Goal: Task Accomplishment & Management: Manage account settings

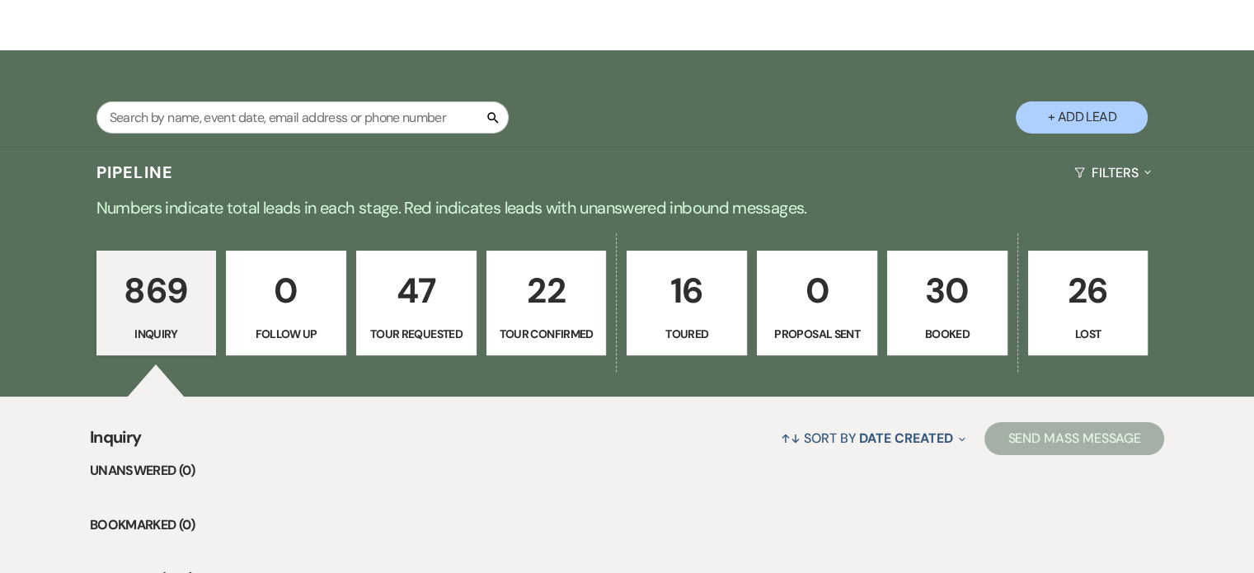
scroll to position [247, 0]
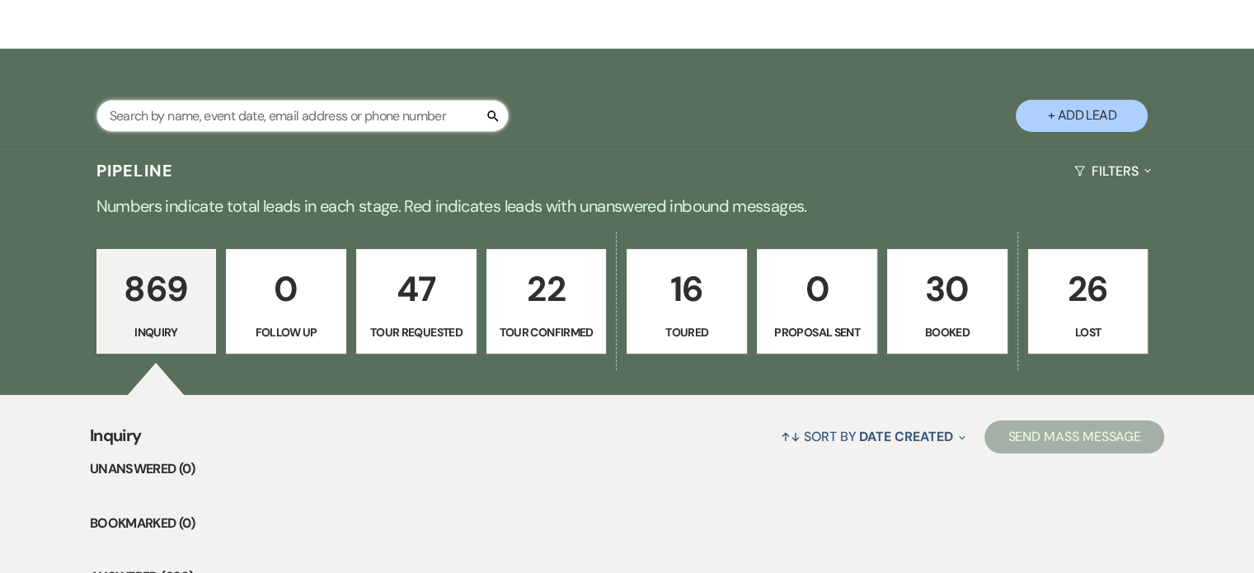
click at [118, 111] on input "text" at bounding box center [302, 116] width 412 height 32
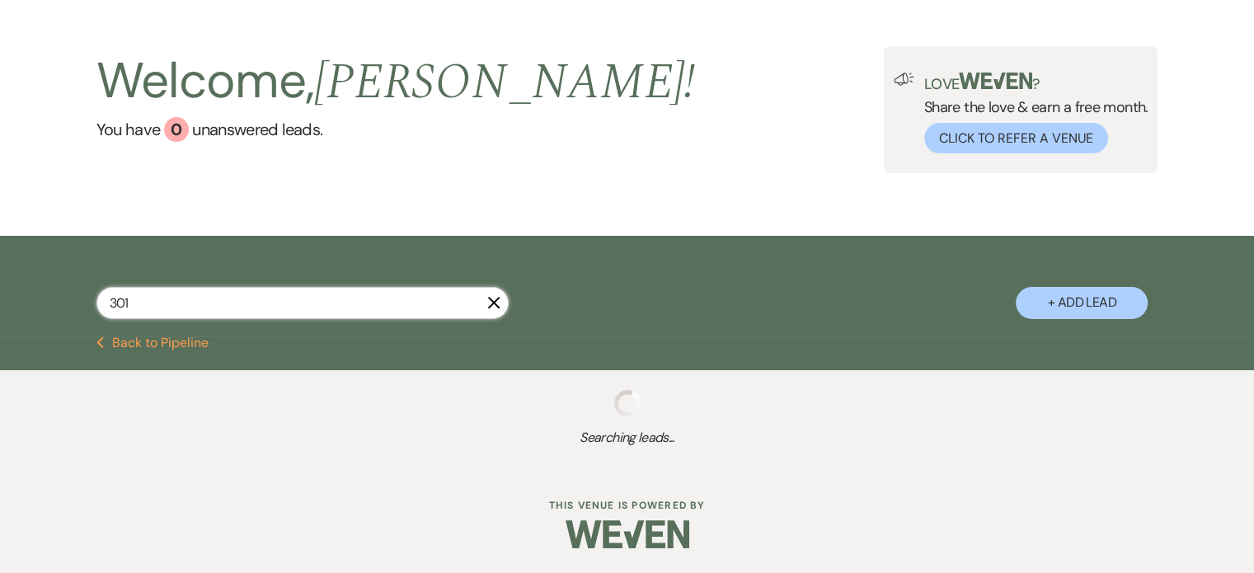
scroll to position [59, 0]
type input "3015"
select select "2"
select select "4"
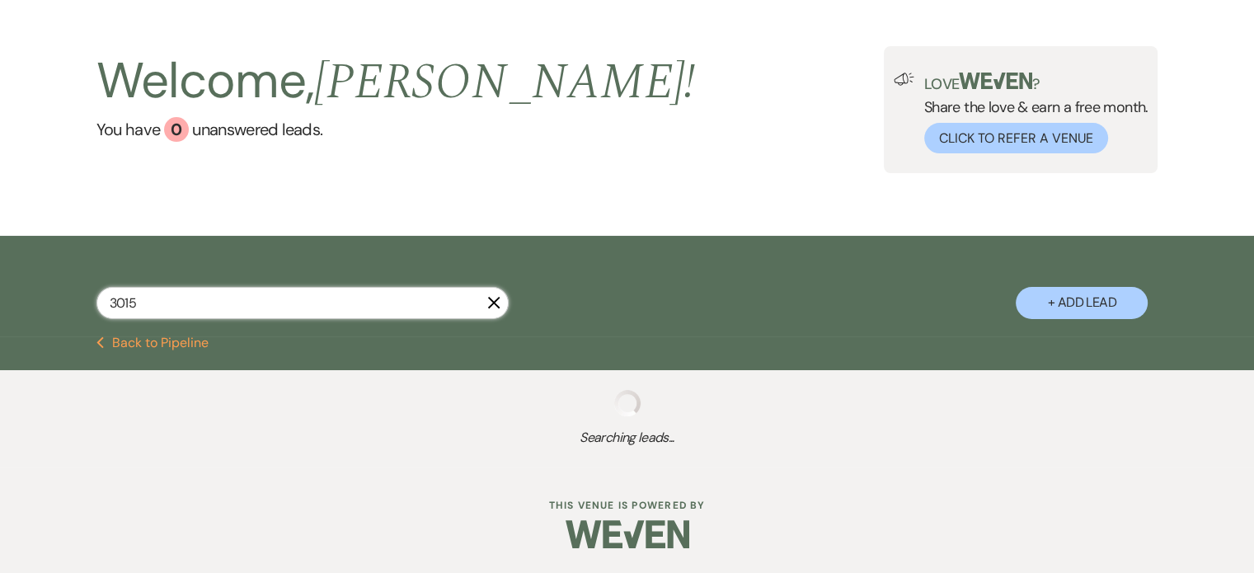
select select "2"
select select "5"
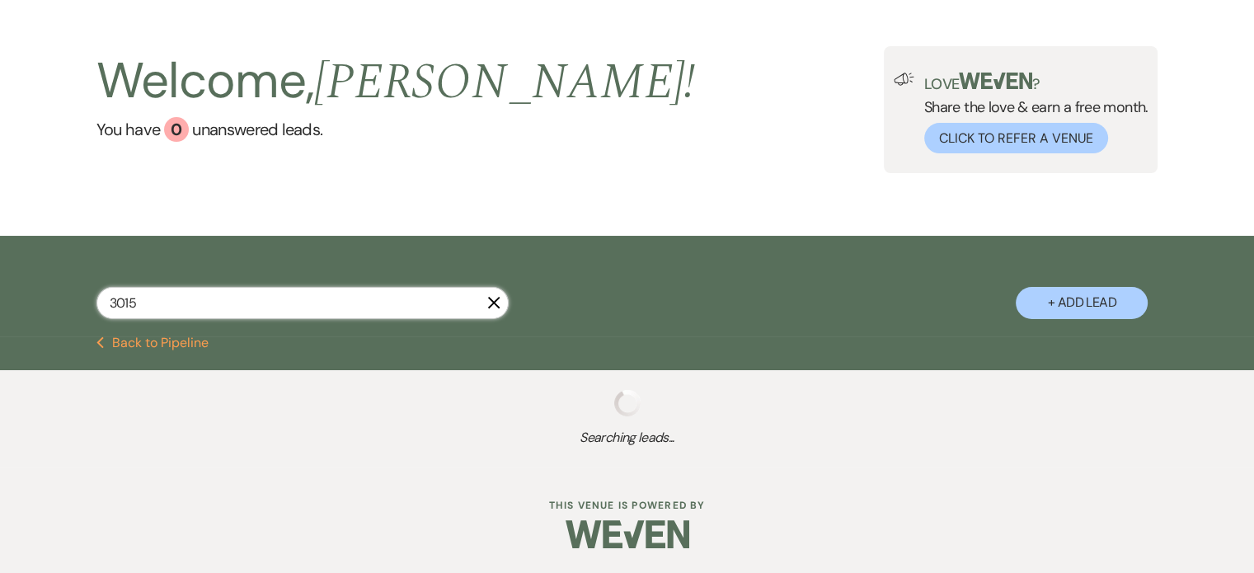
select select "4"
select select "2"
select select "8"
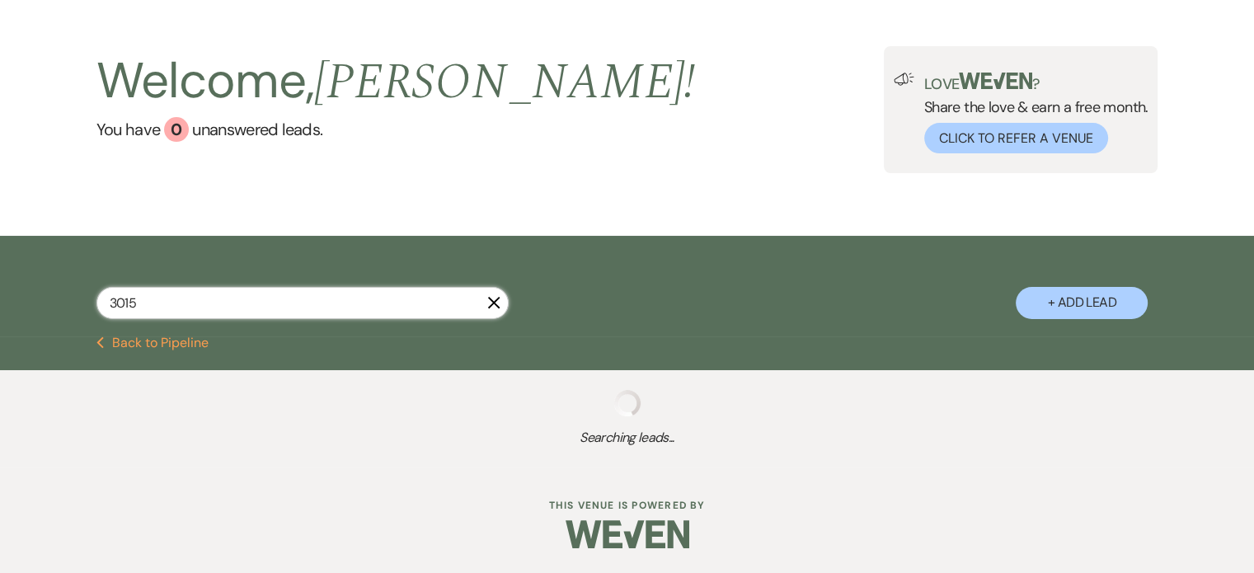
select select "6"
select select "8"
select select "6"
select select "5"
select select "2"
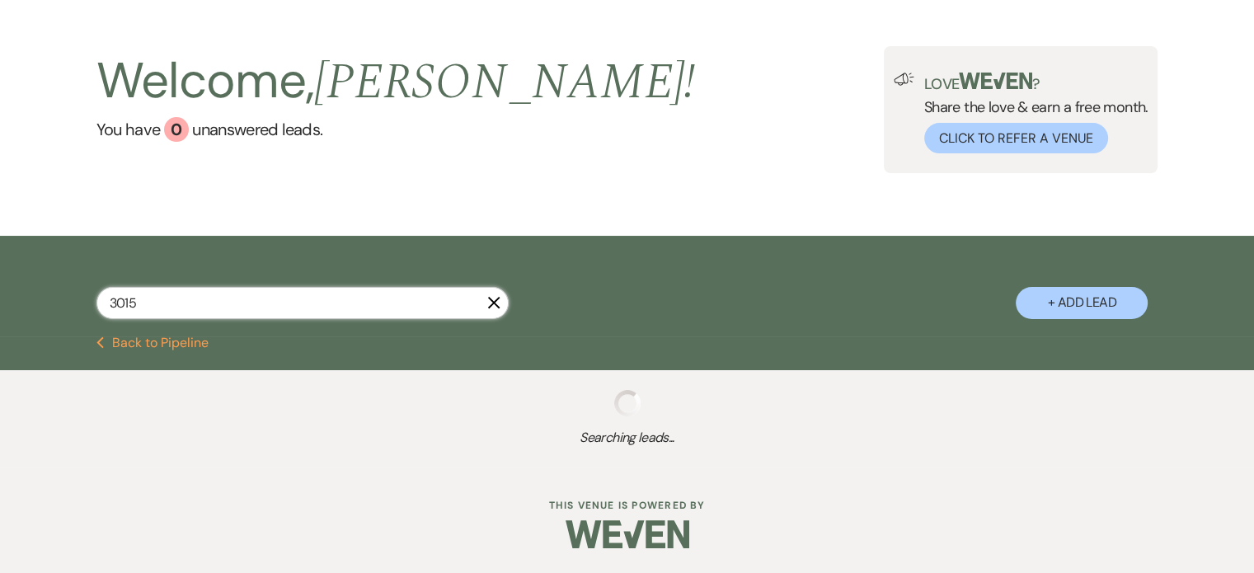
select select "8"
select select "5"
select select "2"
select select "8"
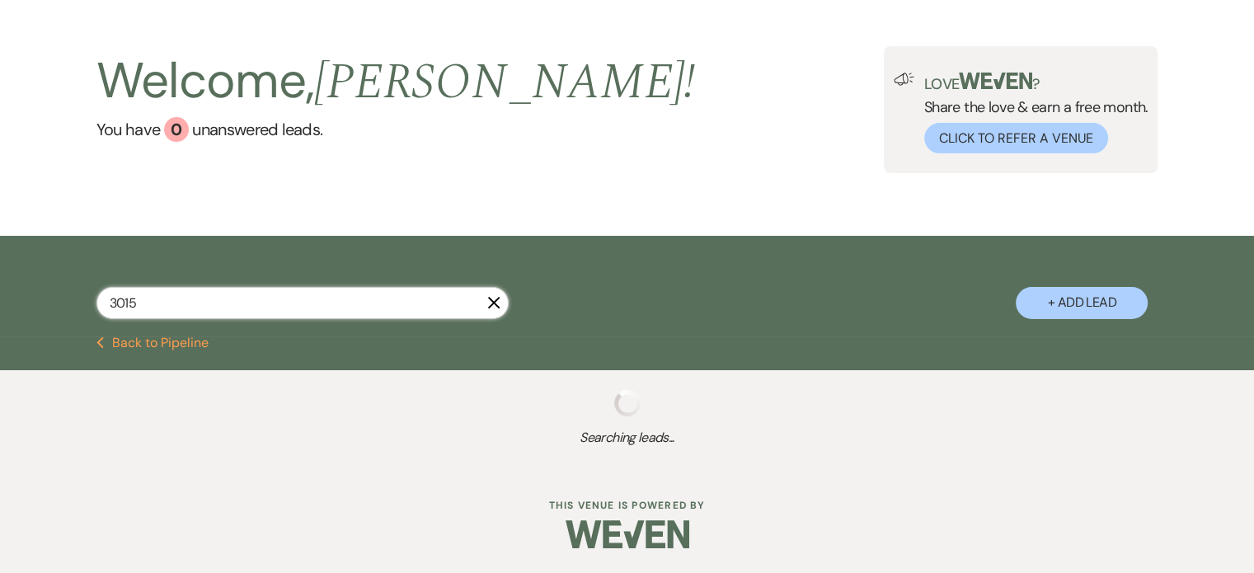
select select "3"
select select "8"
select select "3"
select select "8"
select select "2"
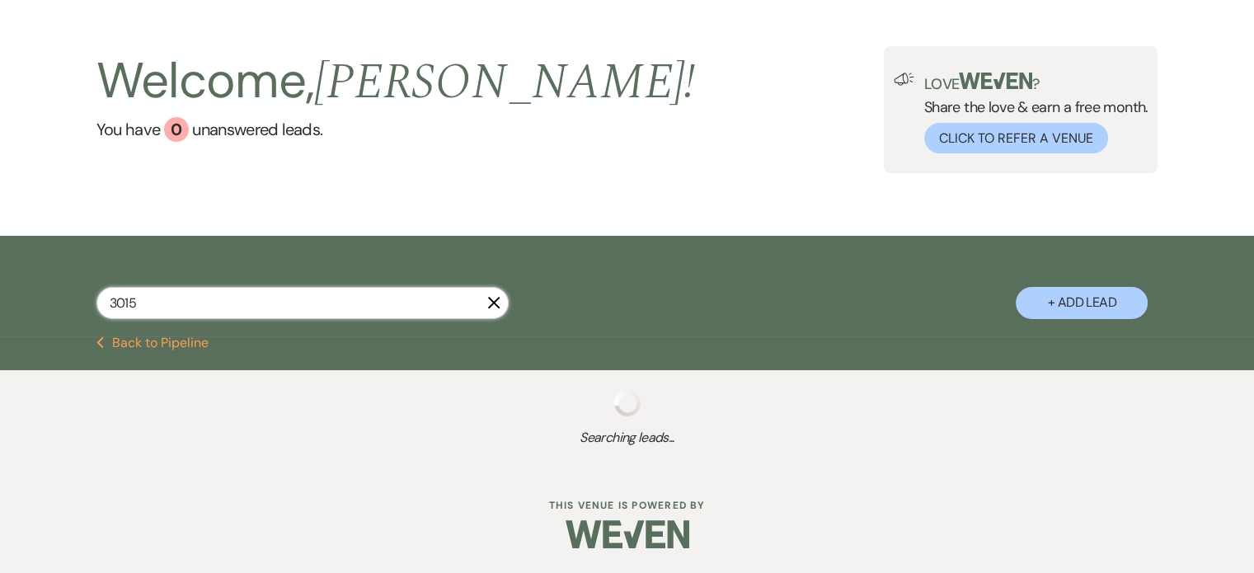
select select "5"
select select "2"
select select "4"
select select "8"
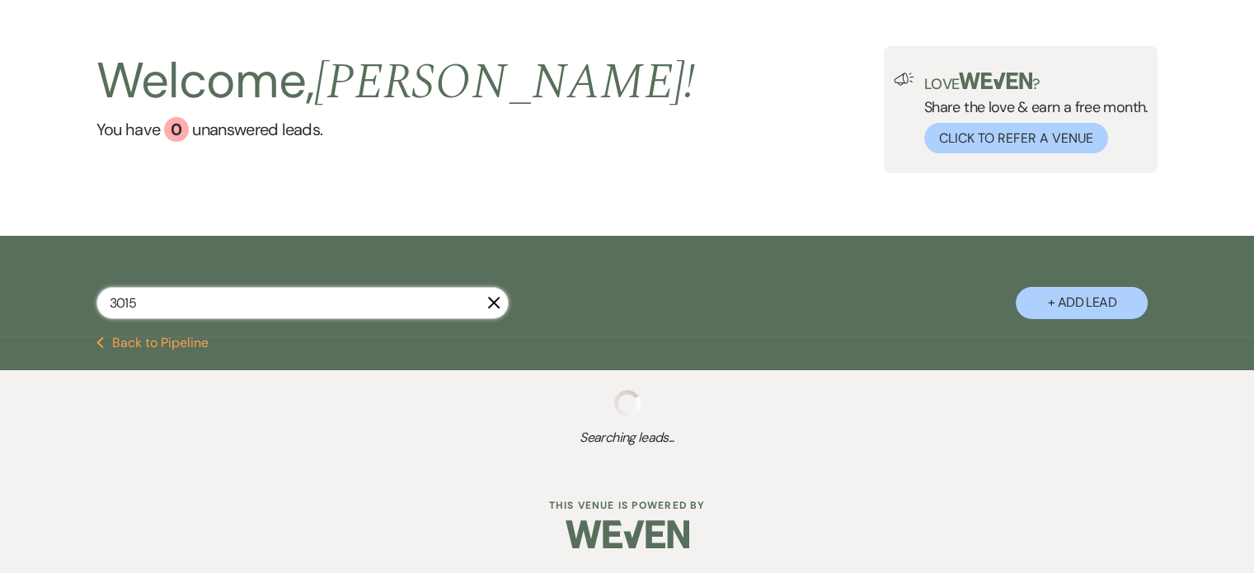
select select "6"
select select "2"
select select "5"
select select "8"
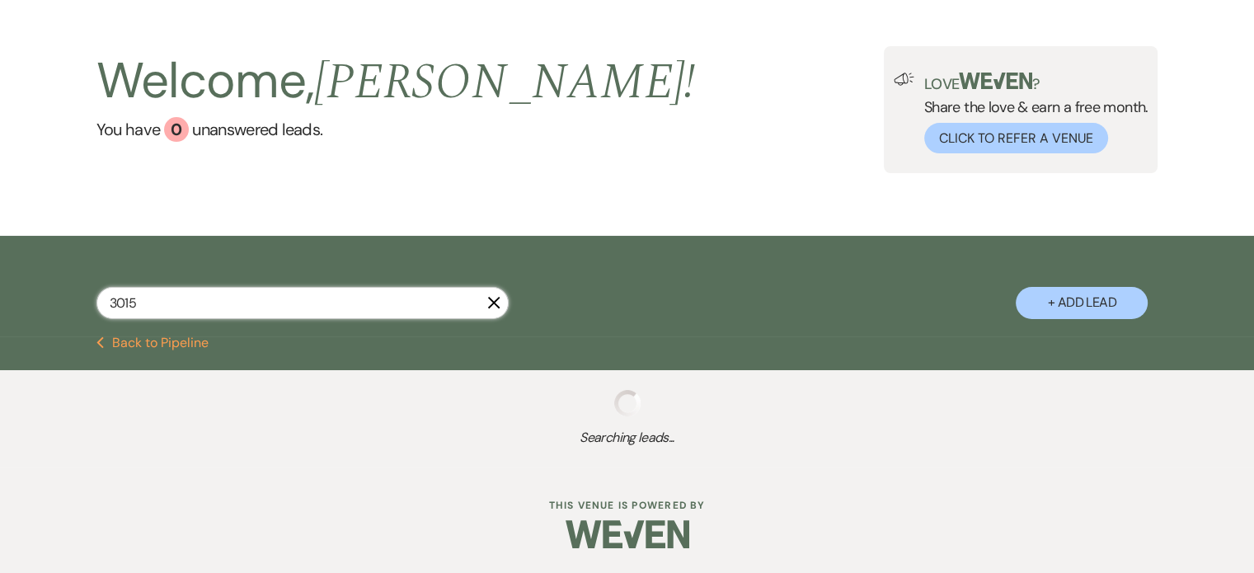
select select "6"
select select "8"
select select "6"
select select "8"
select select "5"
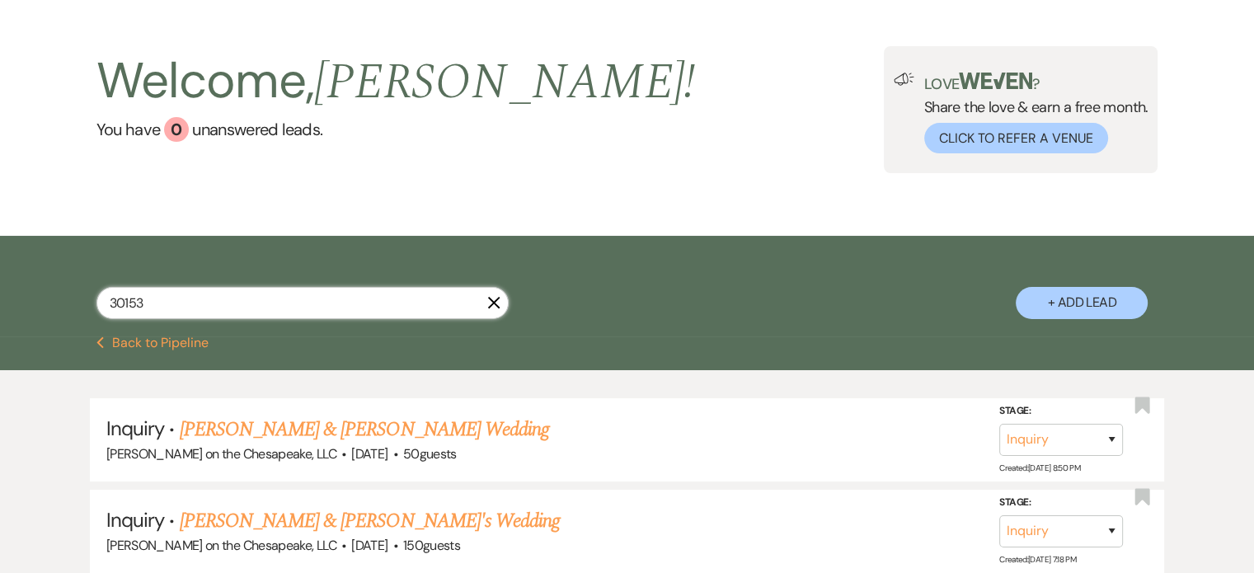
scroll to position [247, 0]
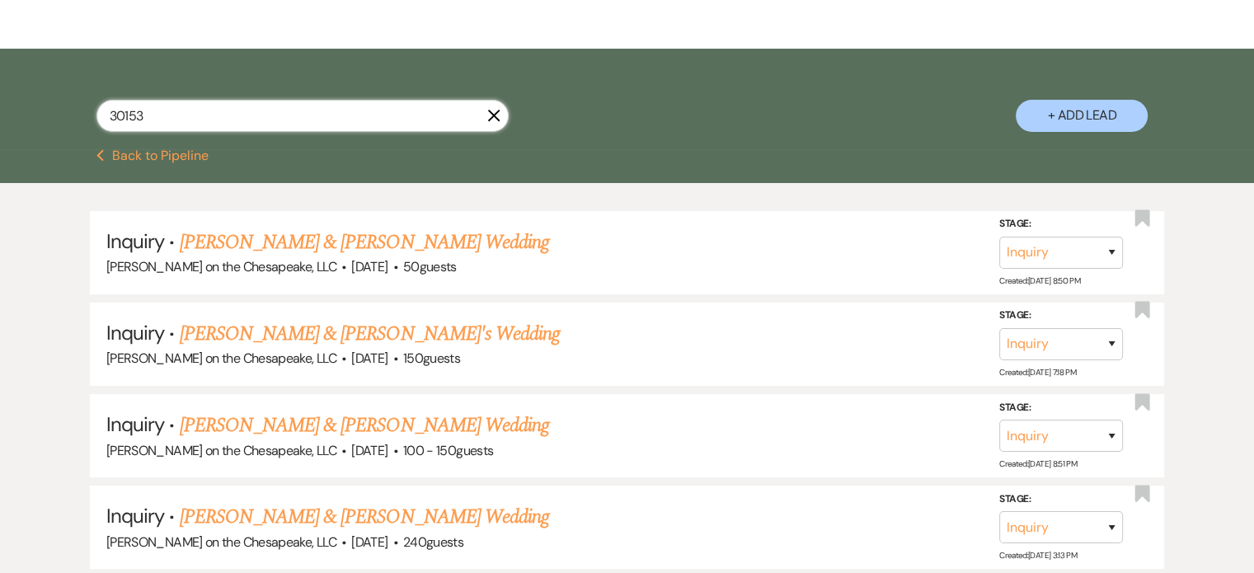
type input "301535"
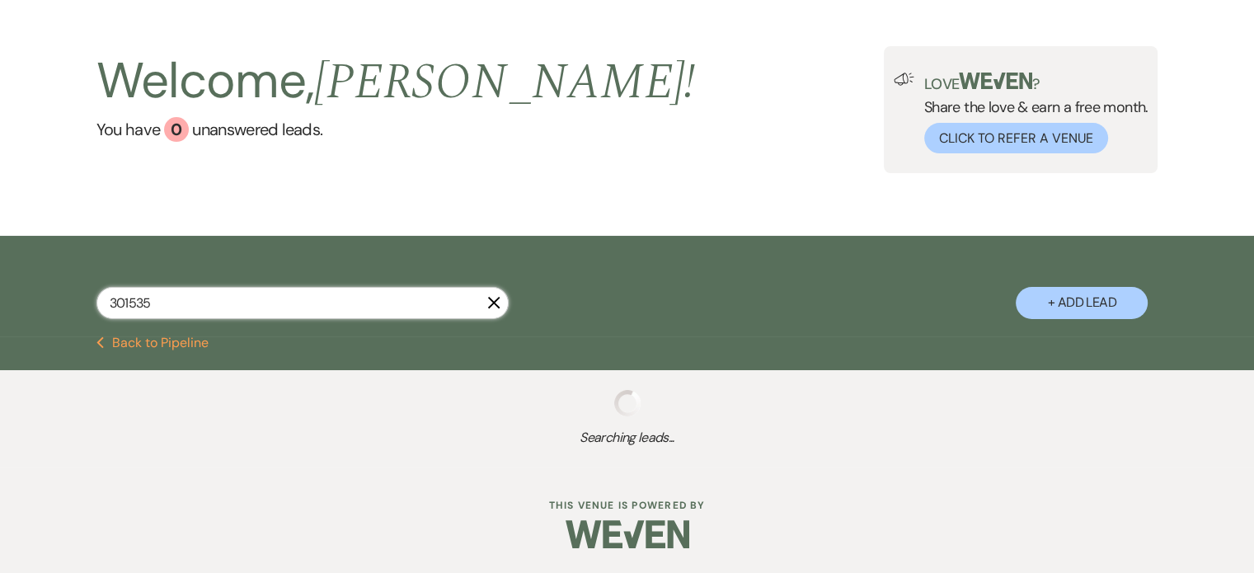
scroll to position [191, 0]
select select "8"
select select "6"
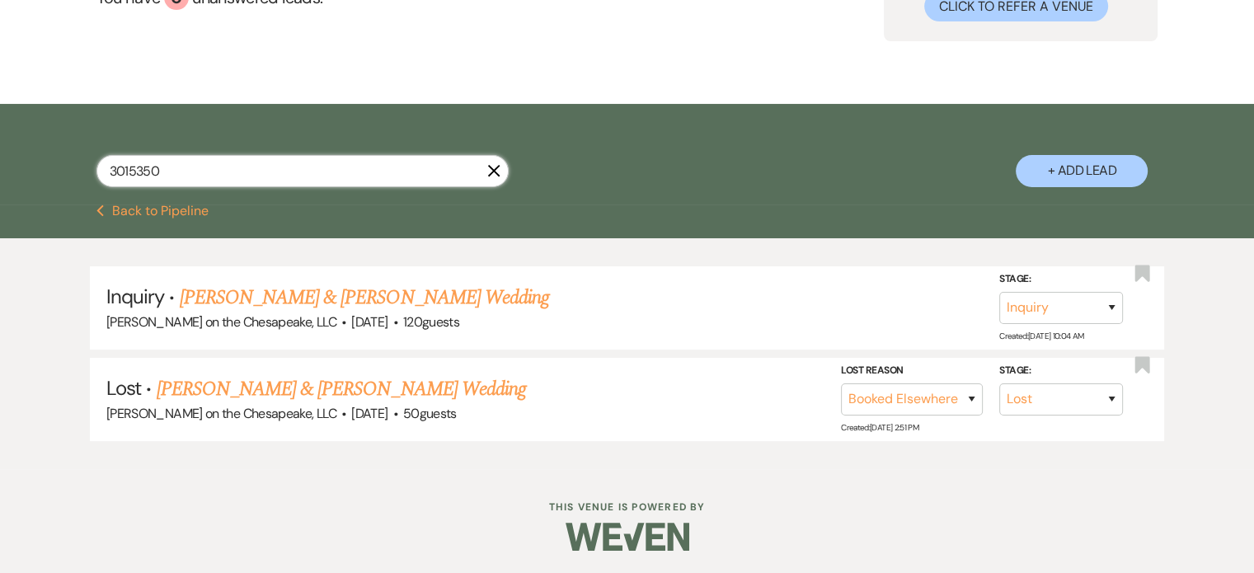
scroll to position [56, 0]
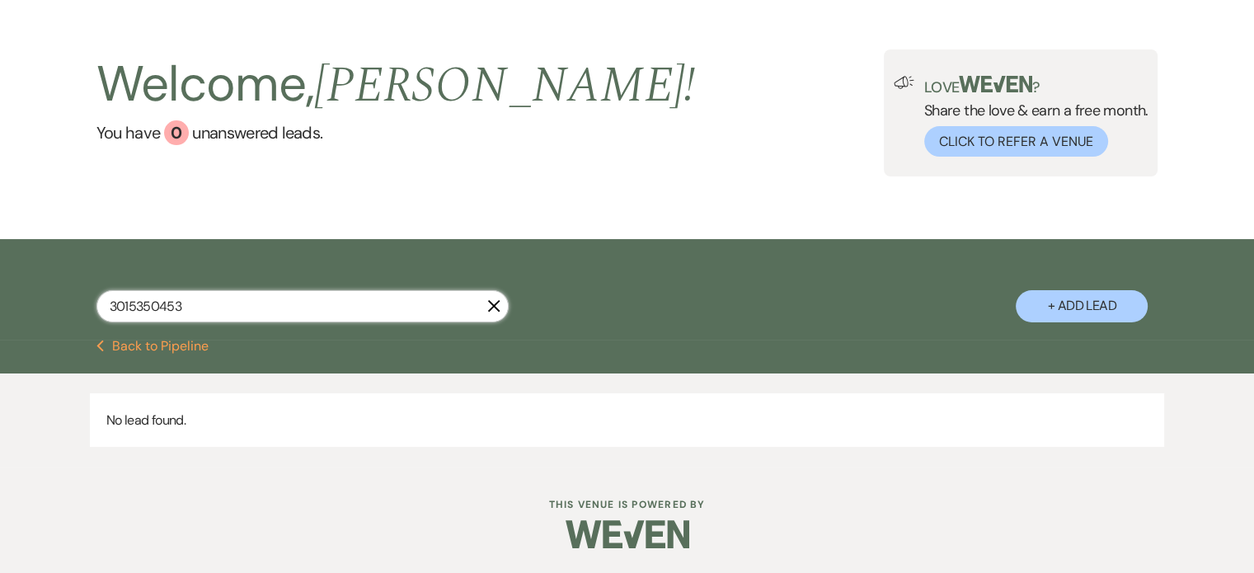
click at [129, 304] on input "3015350453" at bounding box center [302, 306] width 412 height 32
click at [157, 303] on input "301-5350453" at bounding box center [302, 306] width 412 height 32
drag, startPoint x: 196, startPoint y: 308, endPoint x: 136, endPoint y: 317, distance: 60.9
click at [136, 317] on input "[PHONE_NUMBER]" at bounding box center [302, 306] width 412 height 32
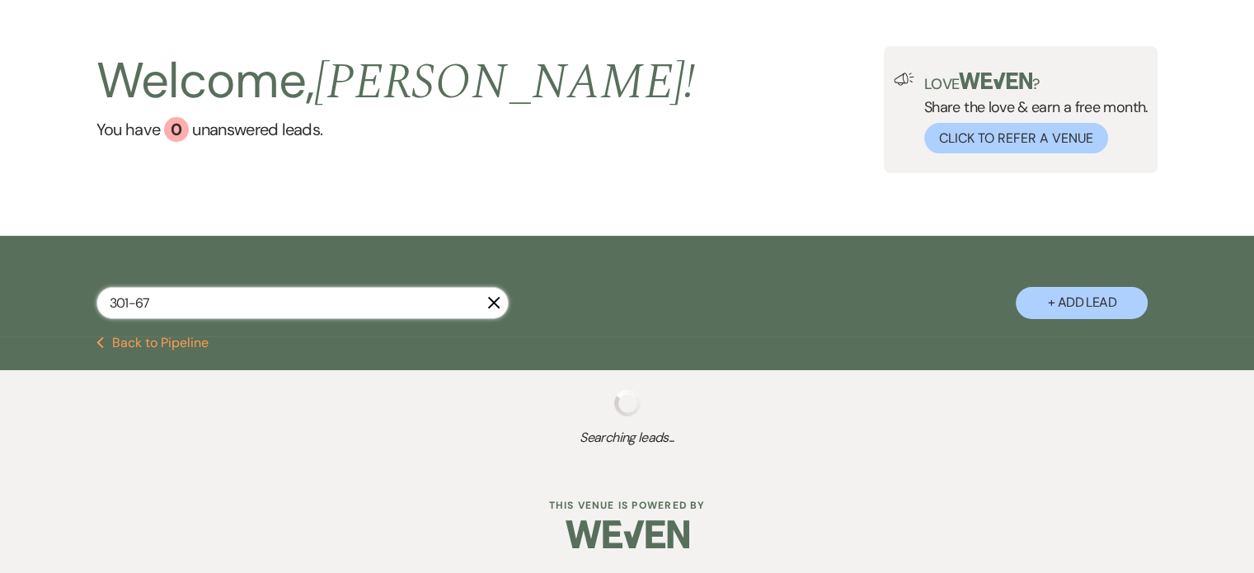
type input "301-675"
select select "4"
select select "8"
select select "6"
select select "8"
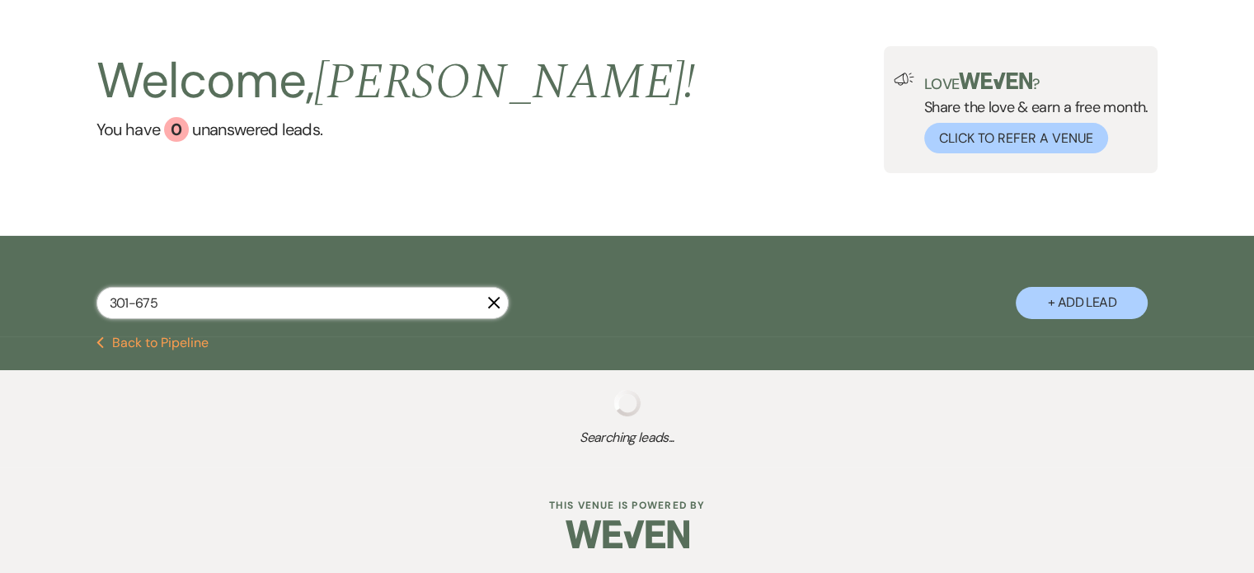
select select "5"
select select "8"
select select "2"
select select "5"
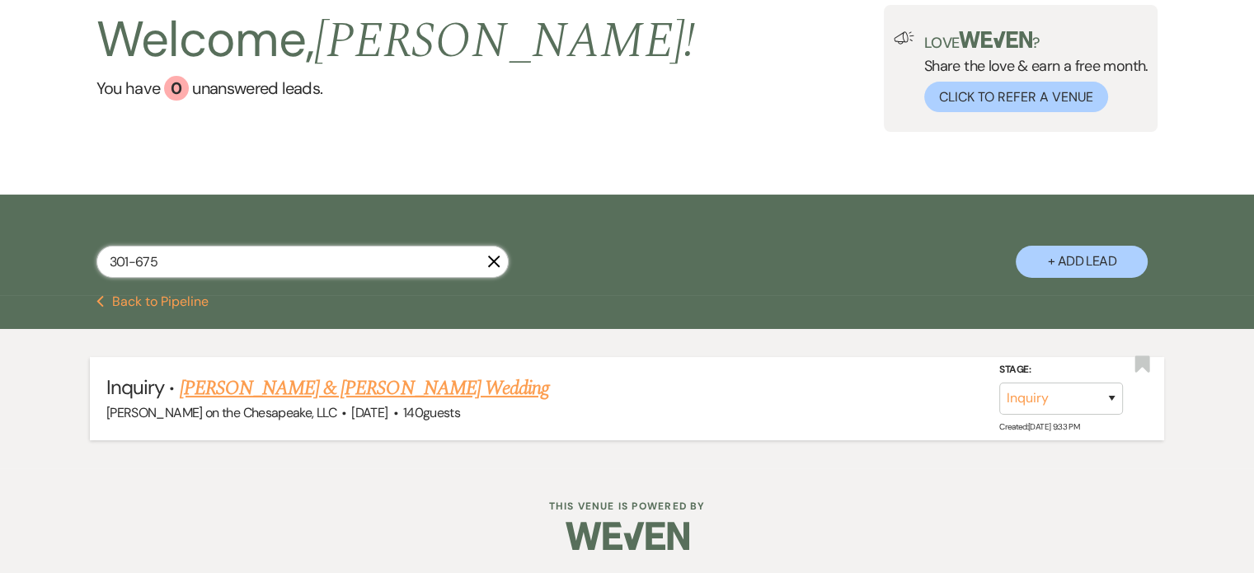
type input "301-675"
click at [299, 383] on link "[PERSON_NAME] & [PERSON_NAME] Wedding" at bounding box center [364, 389] width 369 height 30
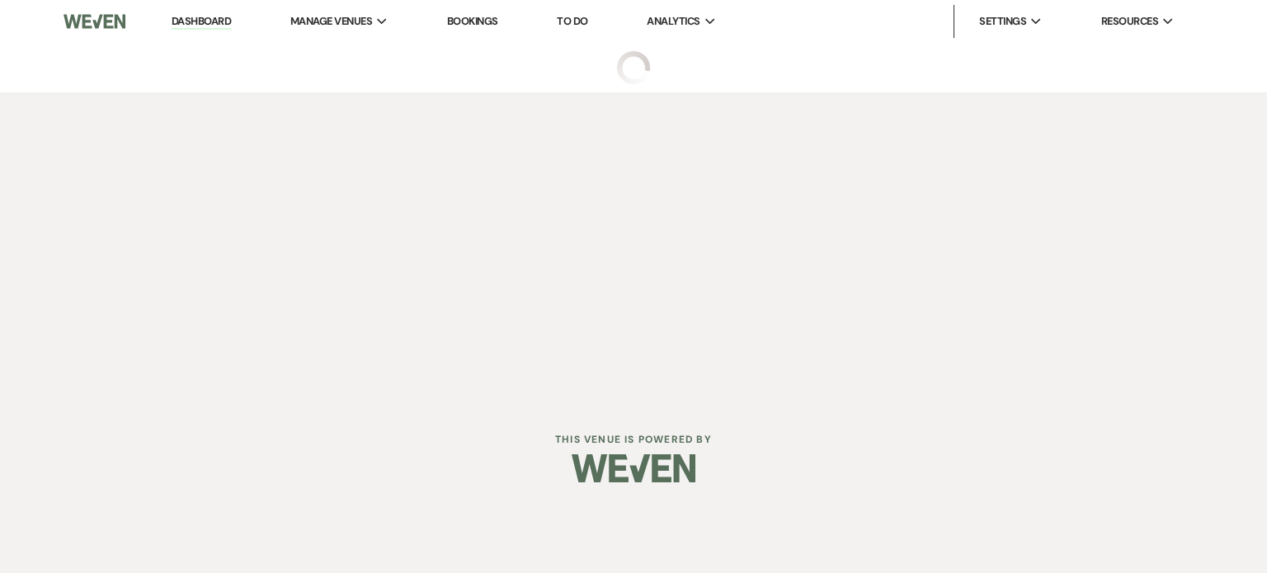
select select "5"
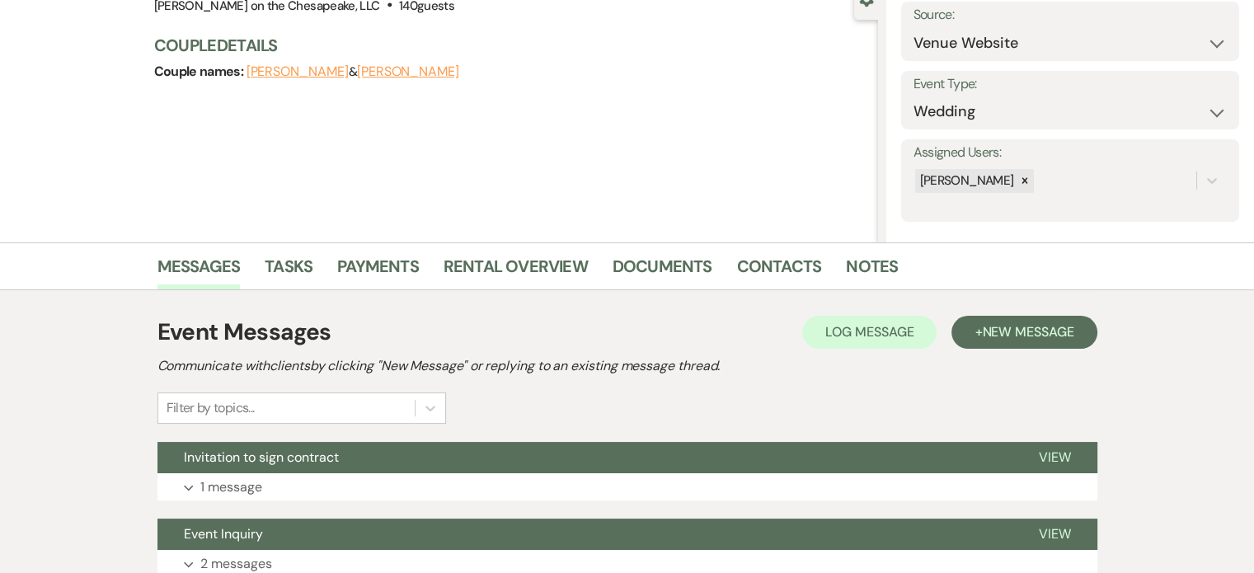
scroll to position [247, 0]
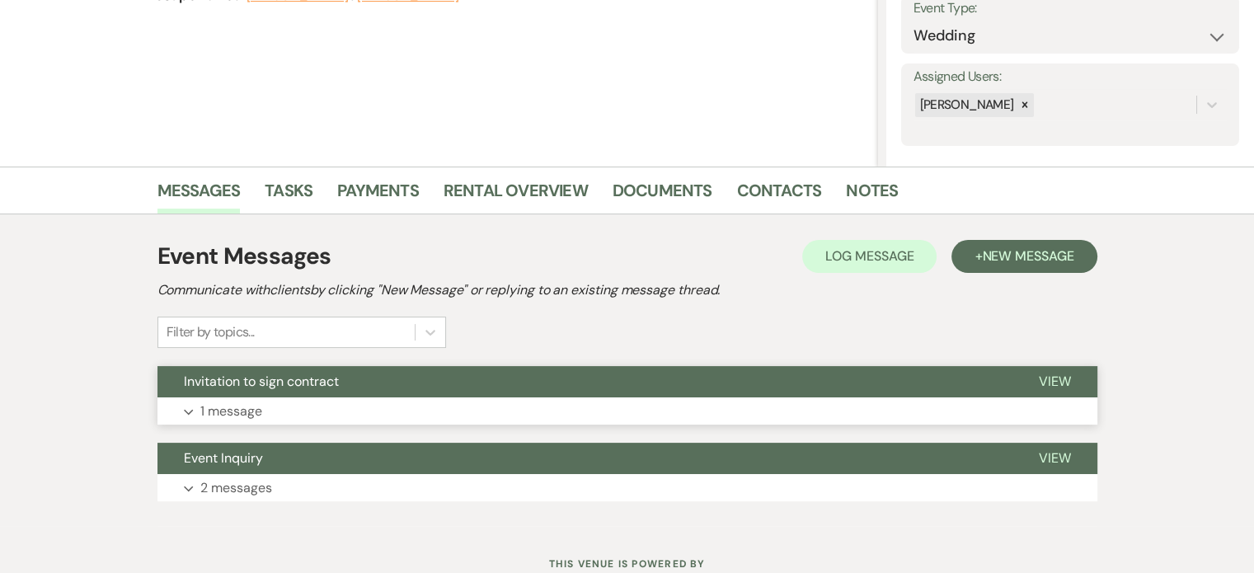
click at [1047, 378] on span "View" at bounding box center [1055, 381] width 32 height 17
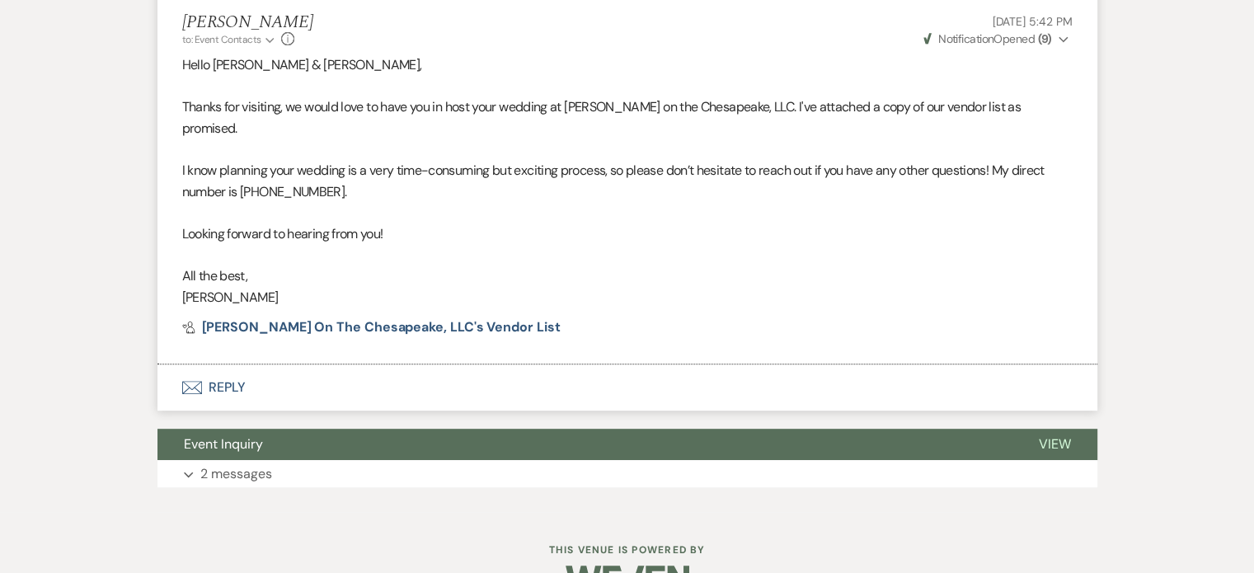
scroll to position [672, 0]
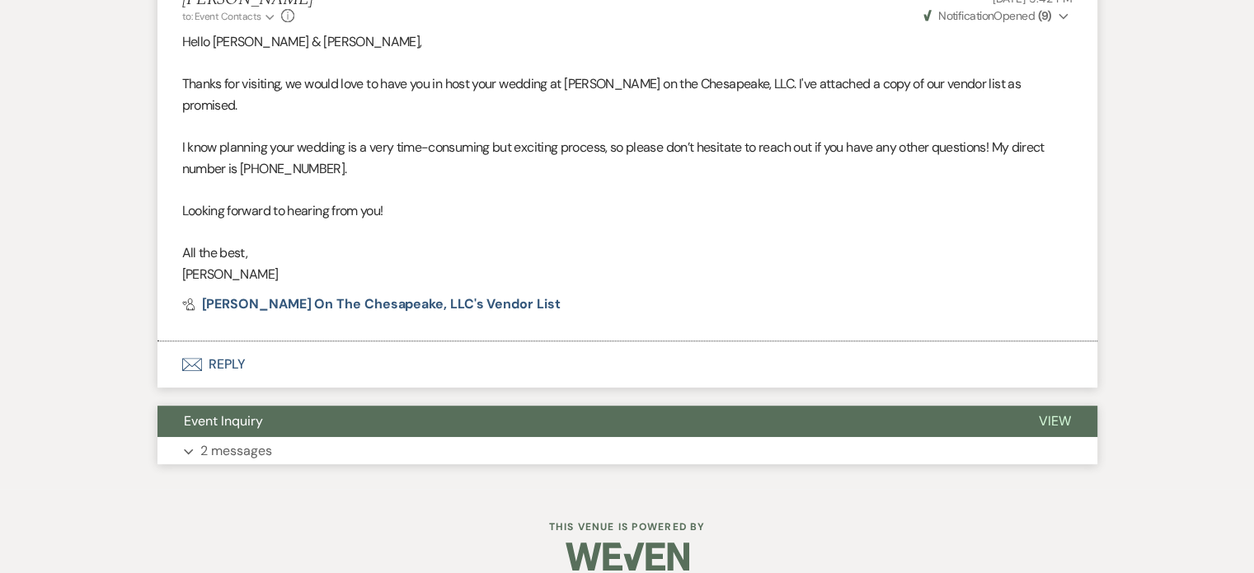
click at [1056, 412] on span "View" at bounding box center [1055, 420] width 32 height 17
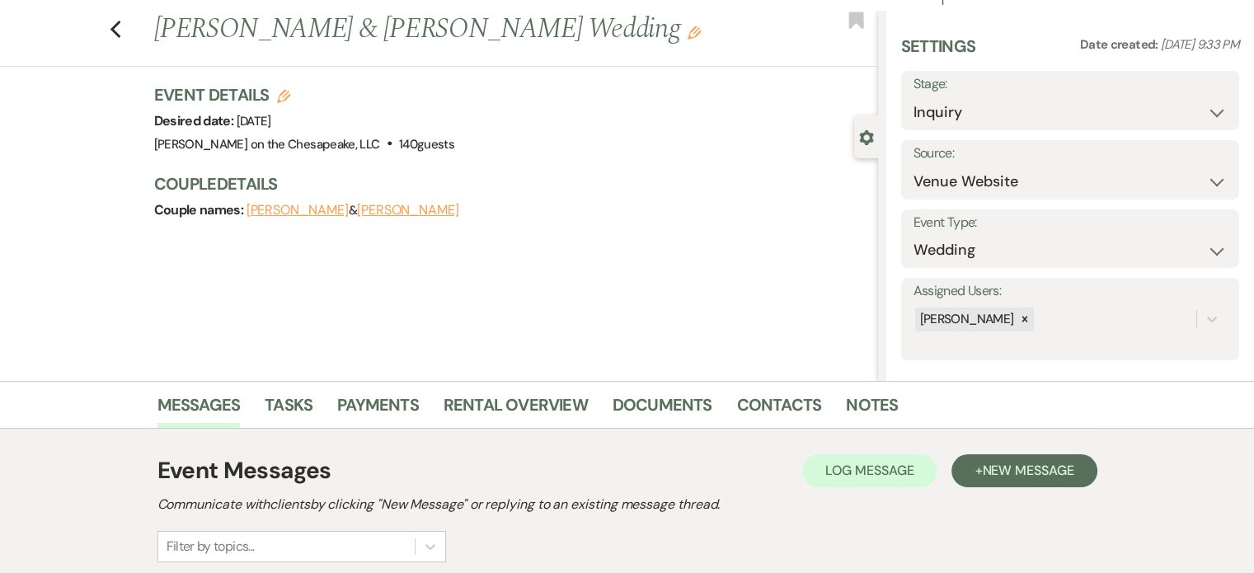
scroll to position [0, 0]
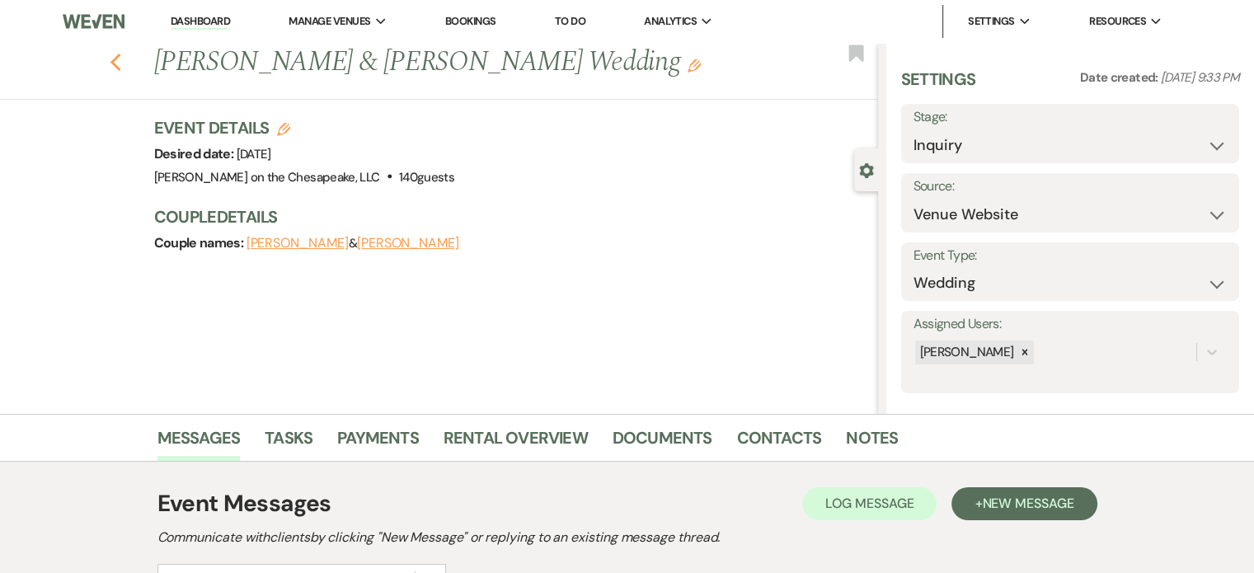
click at [119, 63] on use "button" at bounding box center [115, 63] width 11 height 18
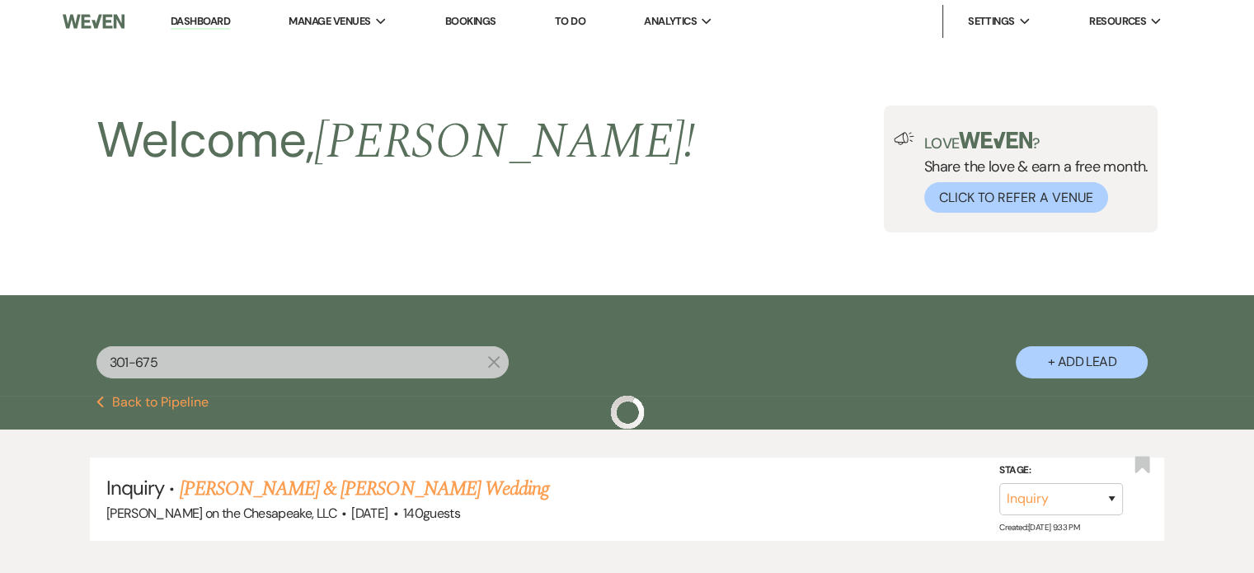
scroll to position [101, 0]
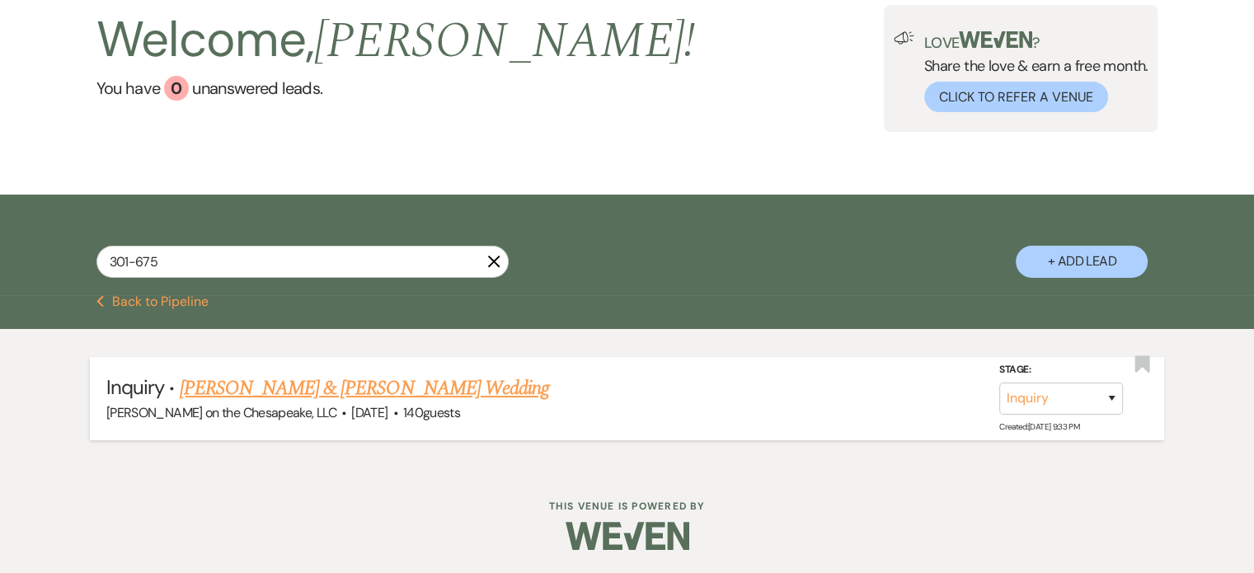
click at [473, 386] on link "[PERSON_NAME] & [PERSON_NAME] Wedding" at bounding box center [364, 389] width 369 height 30
select select "5"
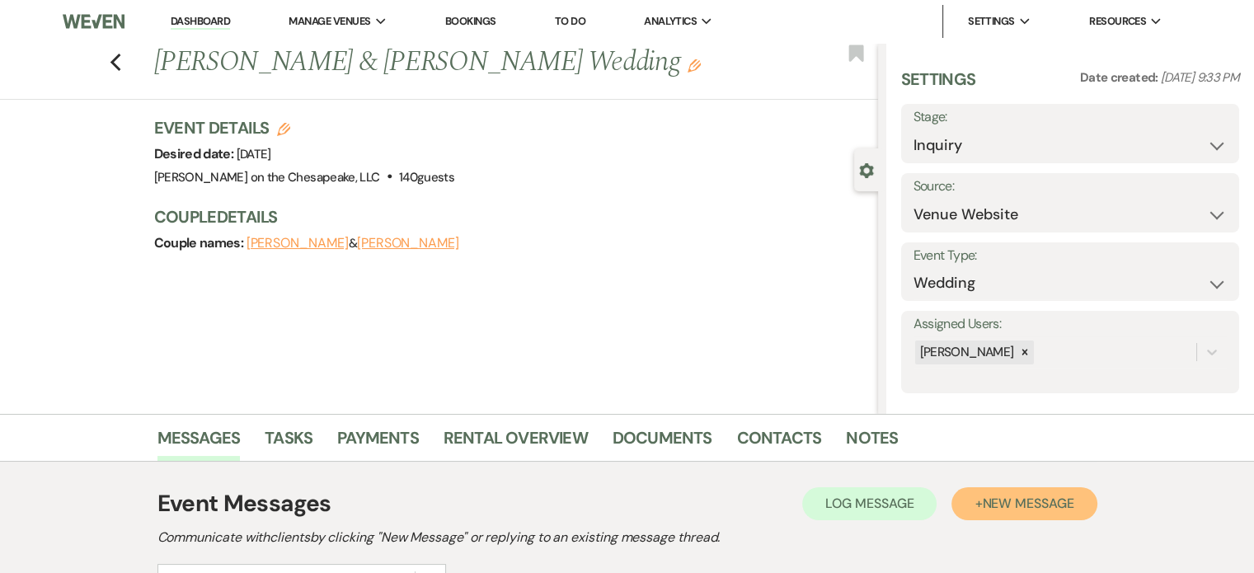
click at [1011, 507] on span "New Message" at bounding box center [1028, 503] width 92 height 17
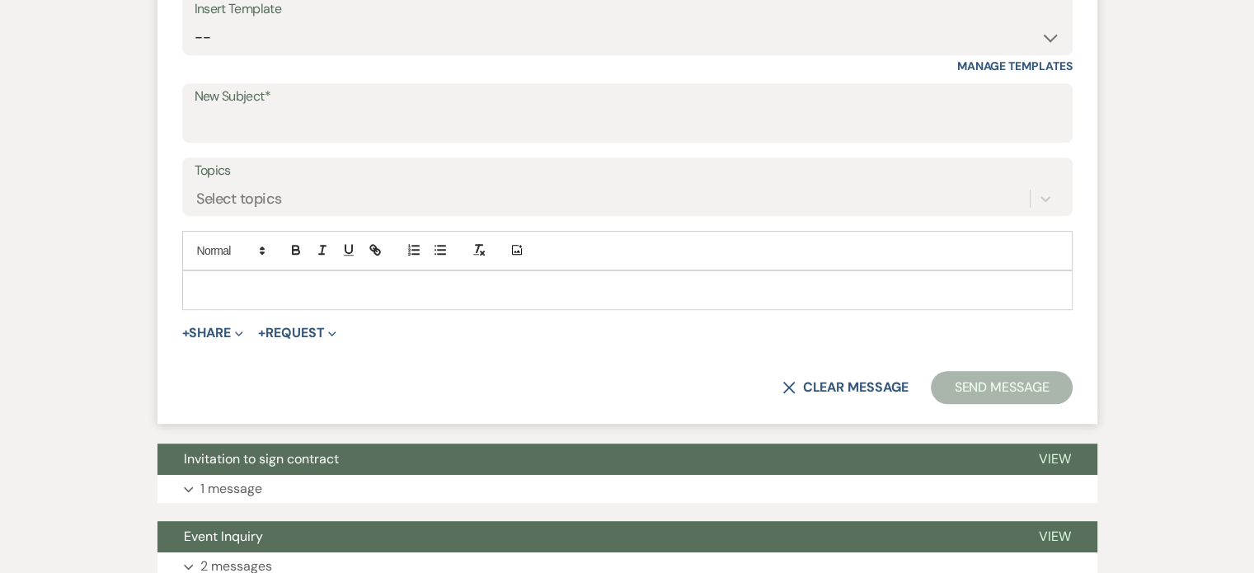
scroll to position [825, 0]
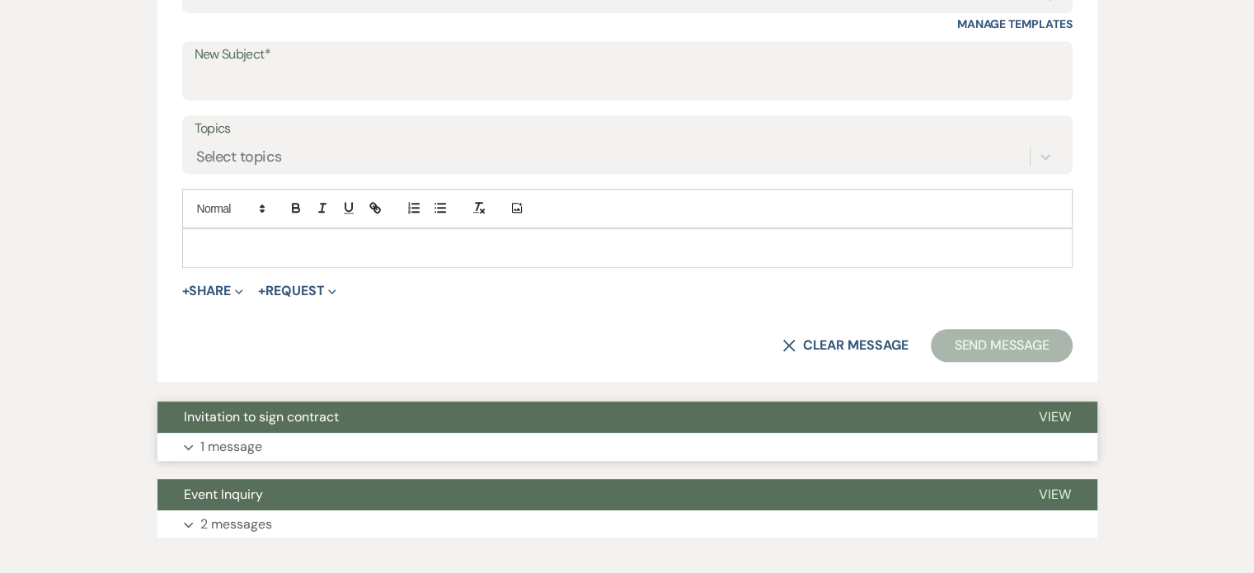
click at [1049, 411] on span "View" at bounding box center [1055, 416] width 32 height 17
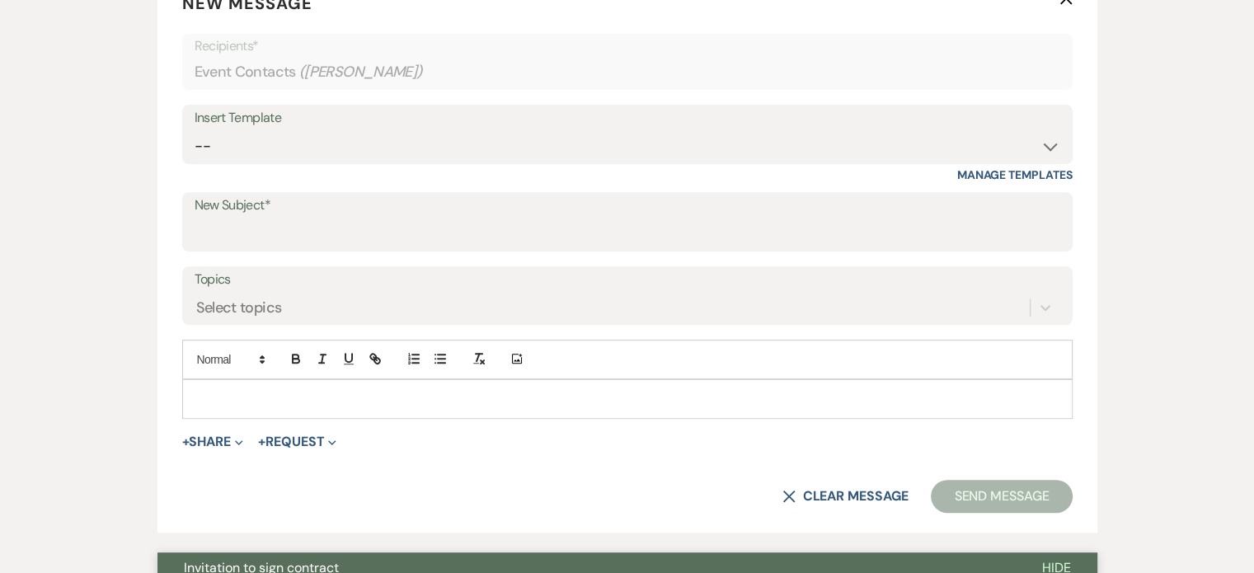
scroll to position [495, 0]
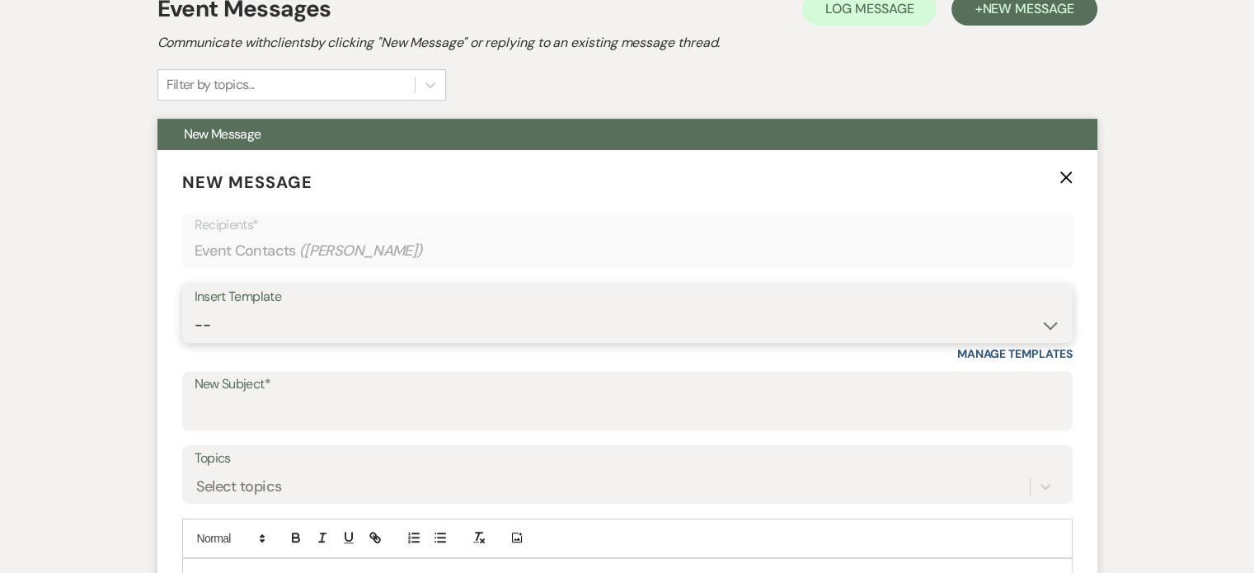
click at [1045, 326] on select "-- Weven Planning Portal Introduction (Booked Events) Tour Request Response Fol…" at bounding box center [628, 325] width 866 height 32
select select "2764"
click at [195, 309] on select "-- Weven Planning Portal Introduction (Booked Events) Tour Request Response Fol…" at bounding box center [628, 325] width 866 height 32
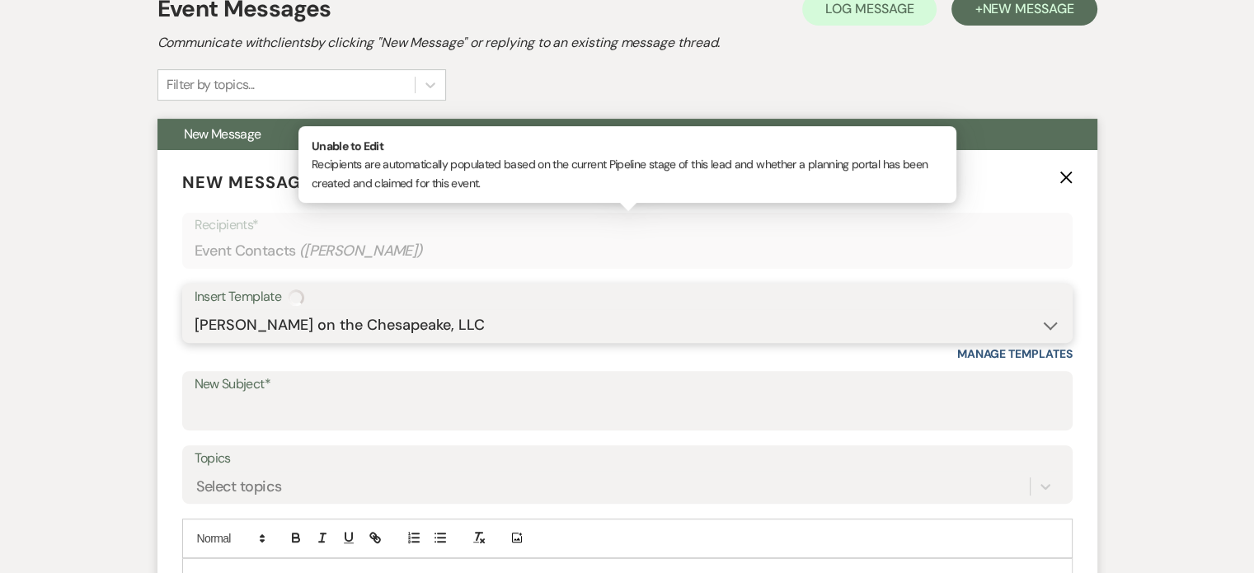
type input "Invitation to tour"
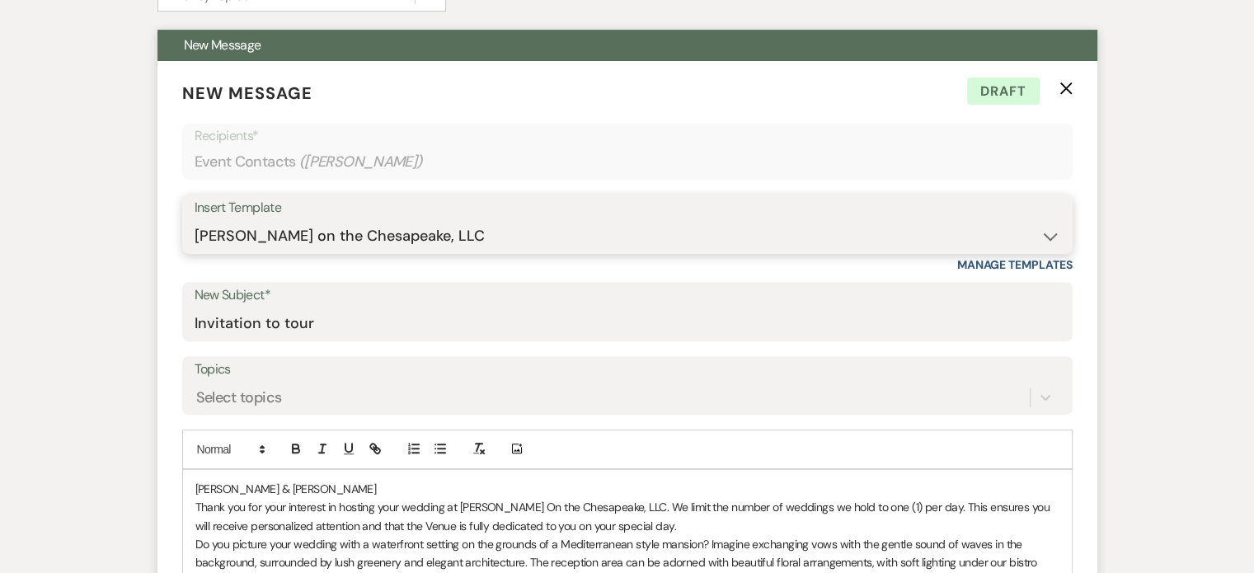
scroll to position [577, 0]
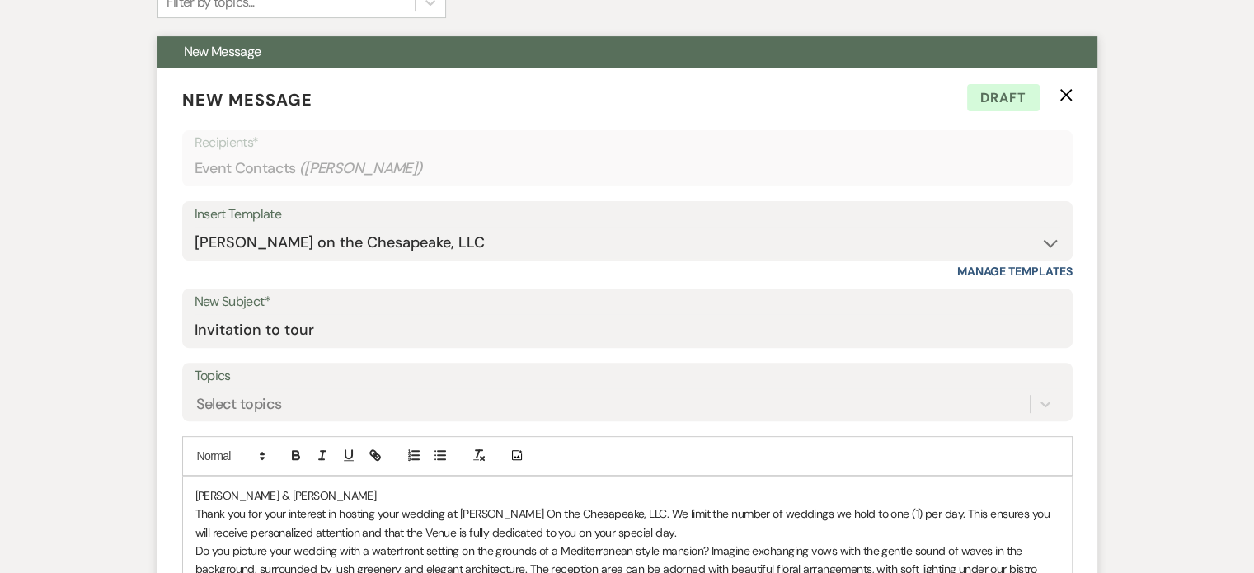
click at [1065, 93] on use "button" at bounding box center [1066, 94] width 12 height 12
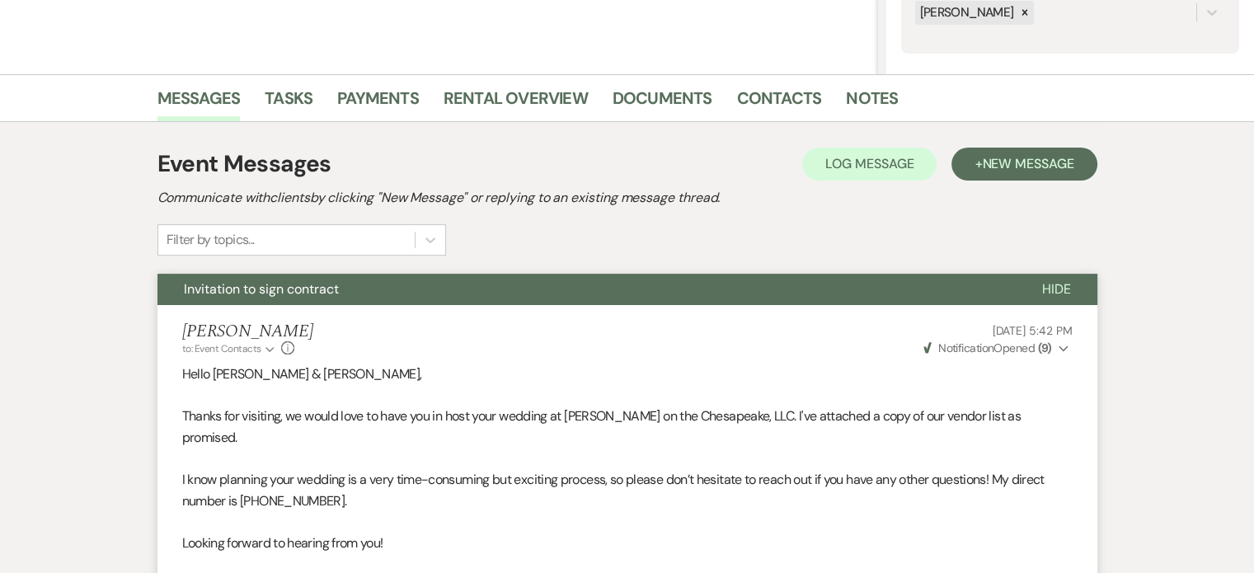
scroll to position [260, 0]
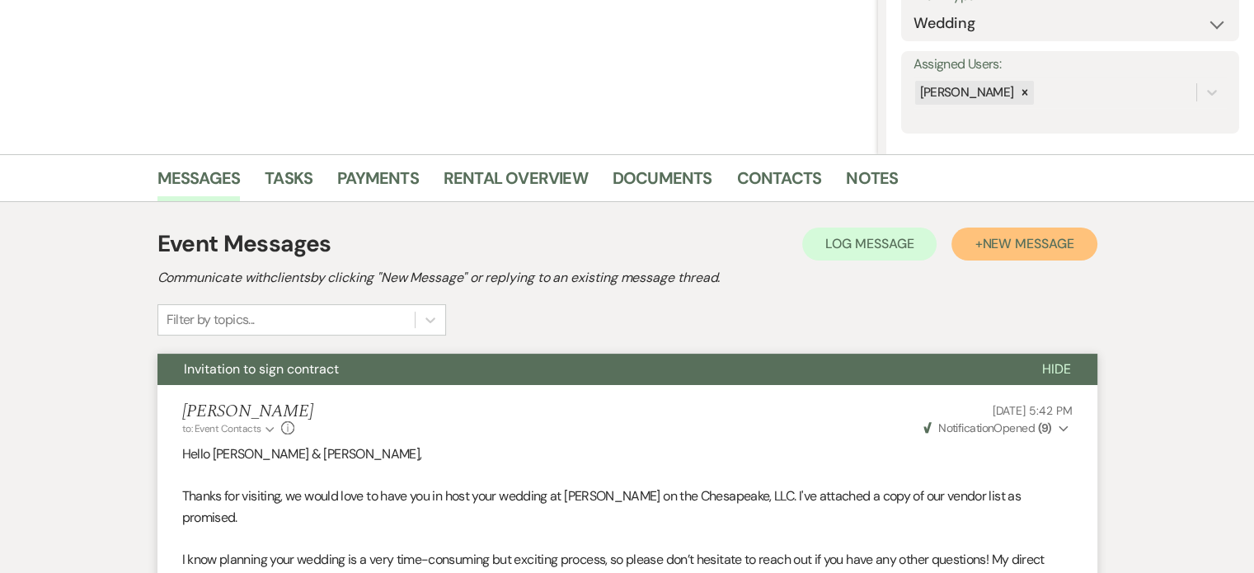
click at [1009, 240] on span "New Message" at bounding box center [1028, 243] width 92 height 17
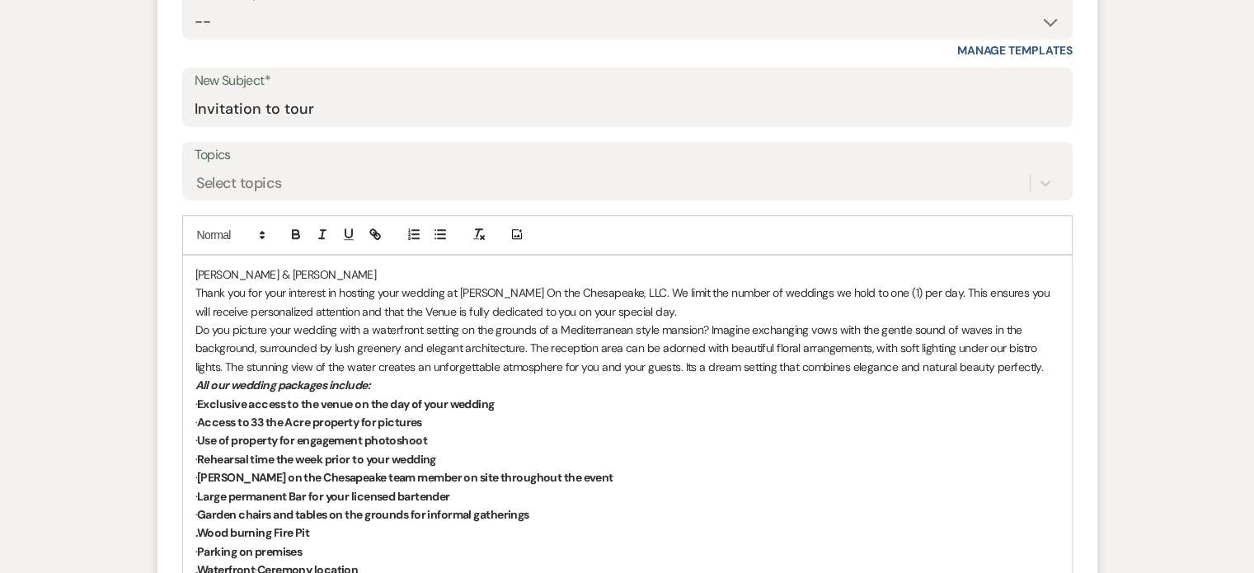
scroll to position [837, 0]
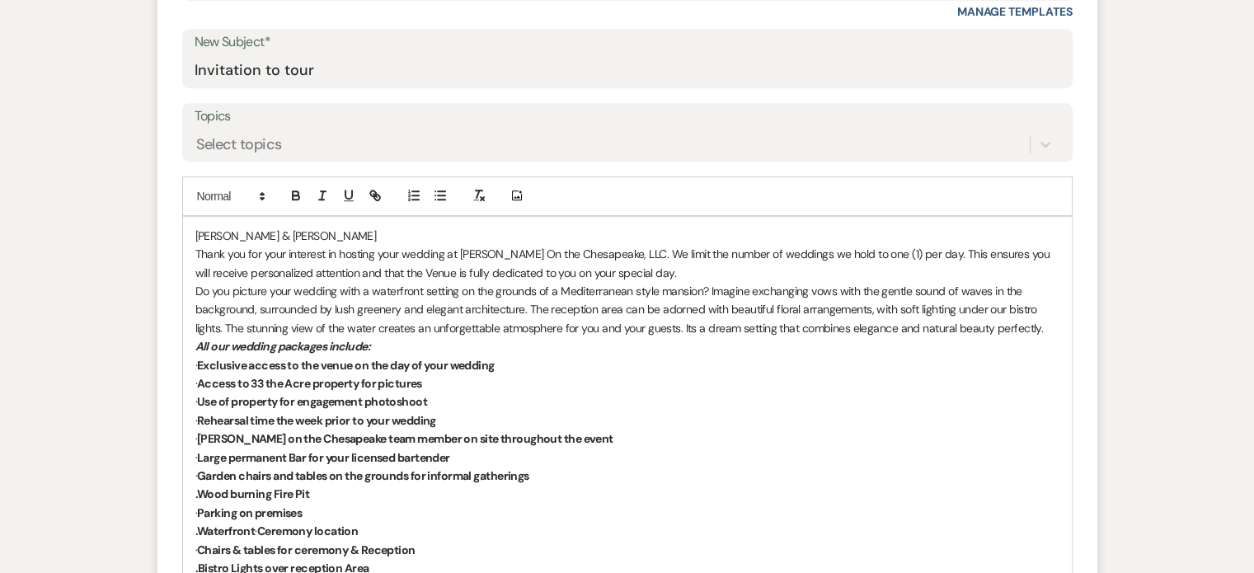
click at [195, 233] on p "[PERSON_NAME] & [PERSON_NAME]" at bounding box center [627, 236] width 864 height 18
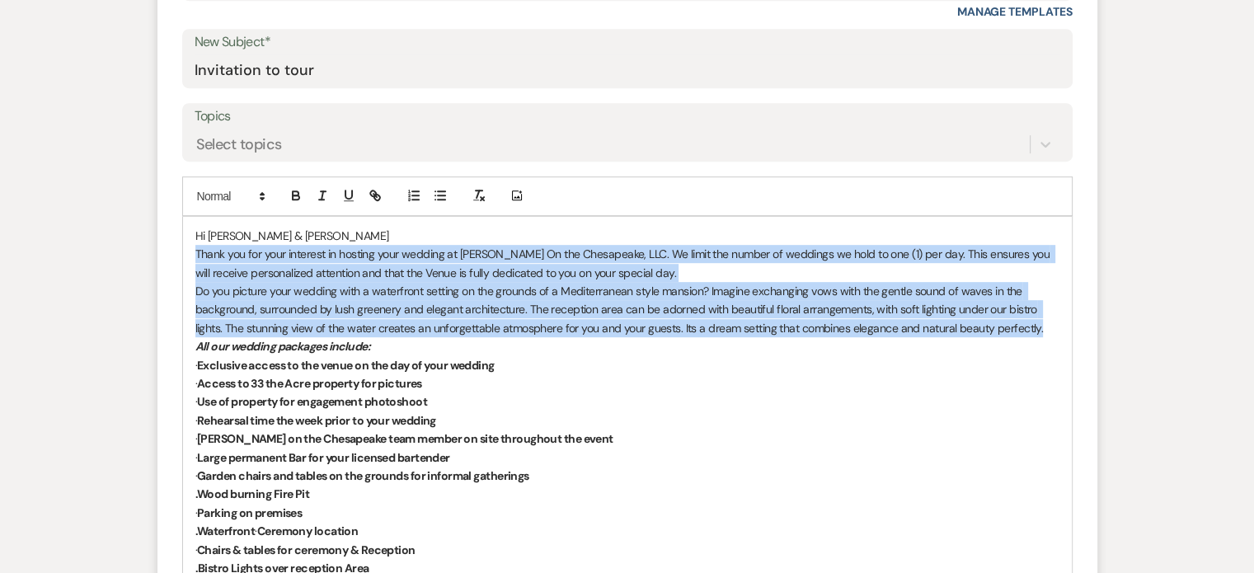
drag, startPoint x: 195, startPoint y: 250, endPoint x: 1052, endPoint y: 322, distance: 860.6
click at [1052, 322] on div "Hi [PERSON_NAME] & [PERSON_NAME] Thank you for your interest in hosting your we…" at bounding box center [627, 513] width 889 height 592
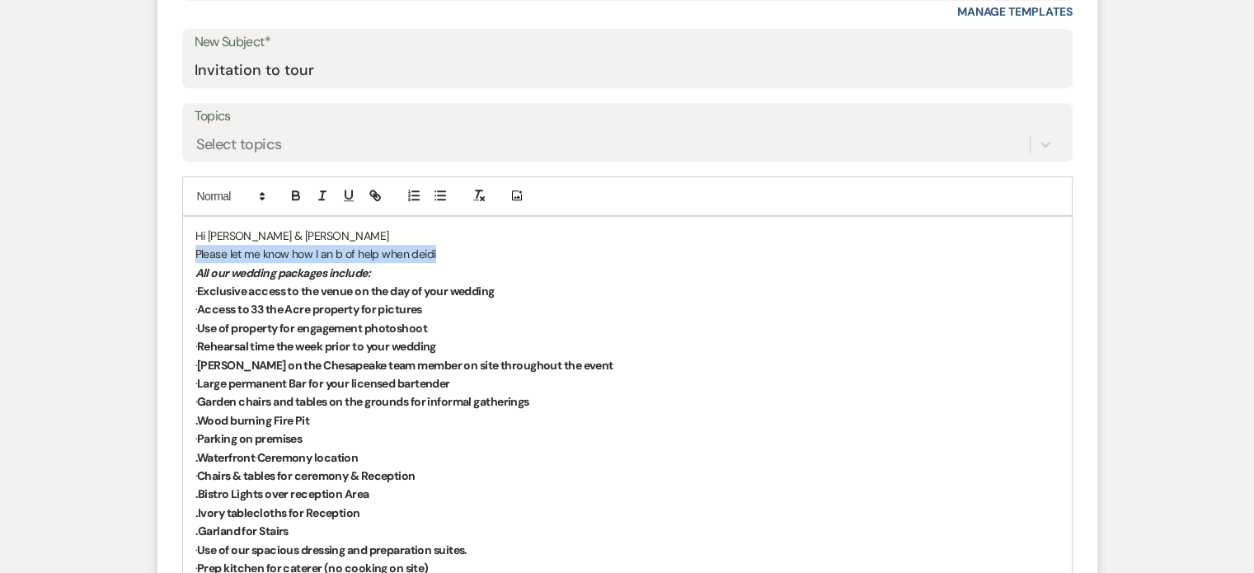
drag, startPoint x: 444, startPoint y: 250, endPoint x: 182, endPoint y: 256, distance: 262.3
click at [183, 256] on div "Hi [PERSON_NAME] & [PERSON_NAME] Please let me know how I an b of help when dei…" at bounding box center [627, 476] width 889 height 519
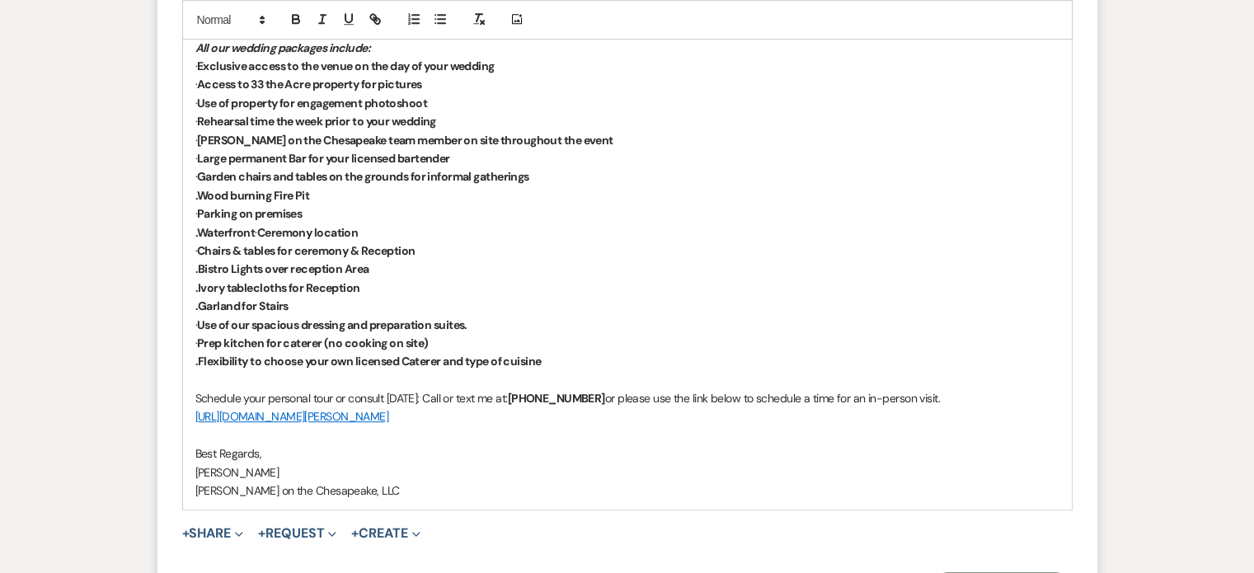
scroll to position [1084, 0]
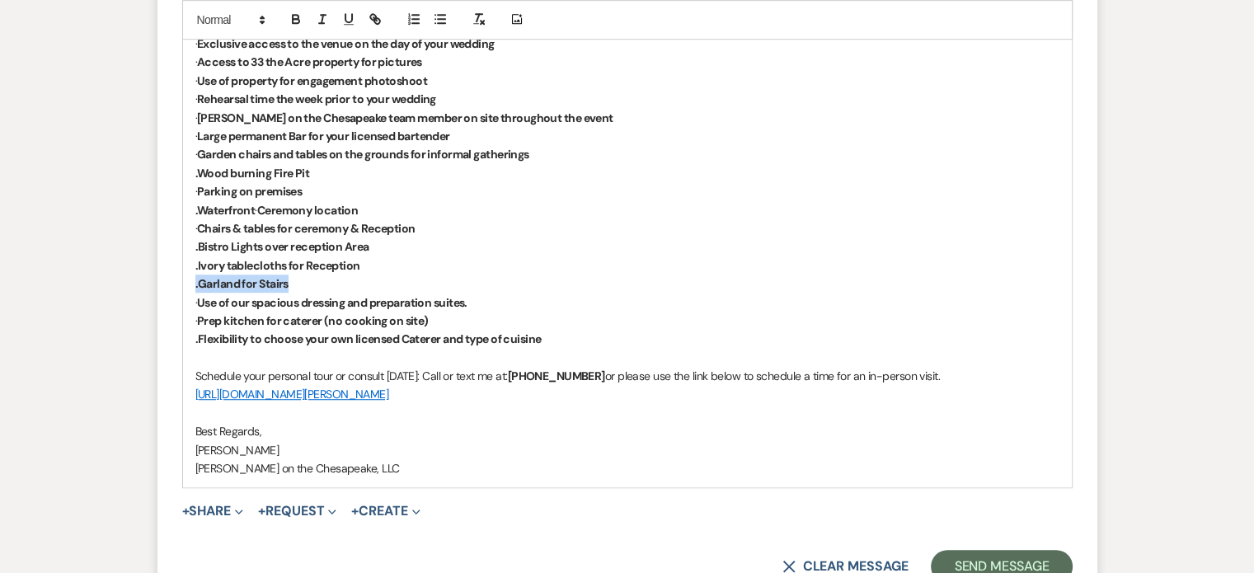
drag, startPoint x: 294, startPoint y: 278, endPoint x: 192, endPoint y: 275, distance: 101.5
click at [192, 275] on div "Hi [PERSON_NAME] & [PERSON_NAME] I am here to help you make your decision to ch…" at bounding box center [627, 228] width 889 height 519
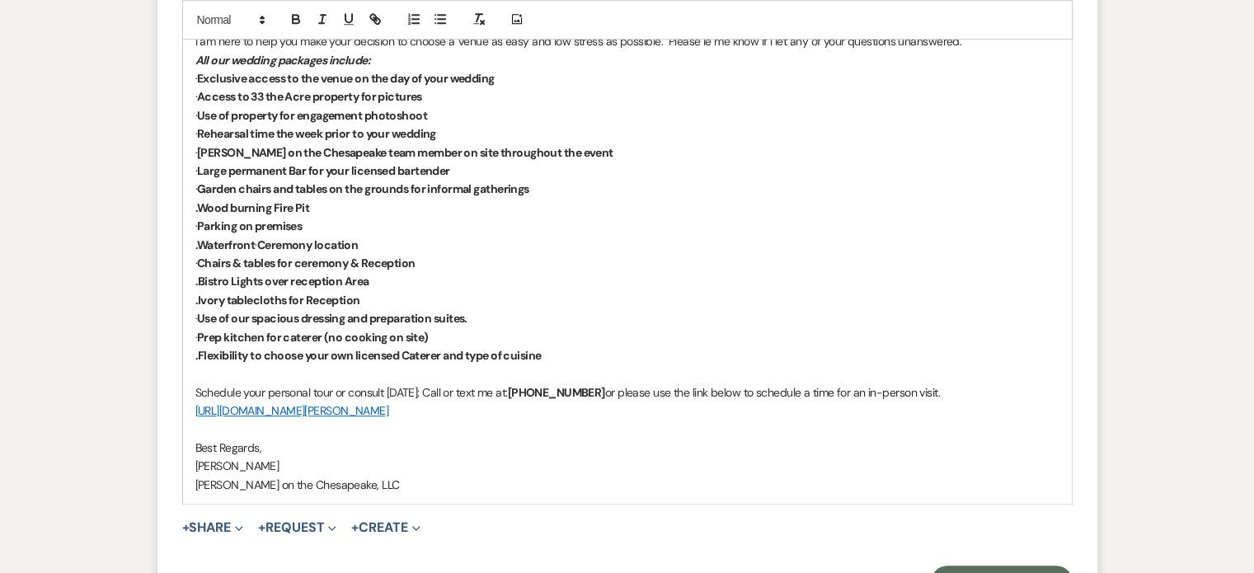
scroll to position [755, 0]
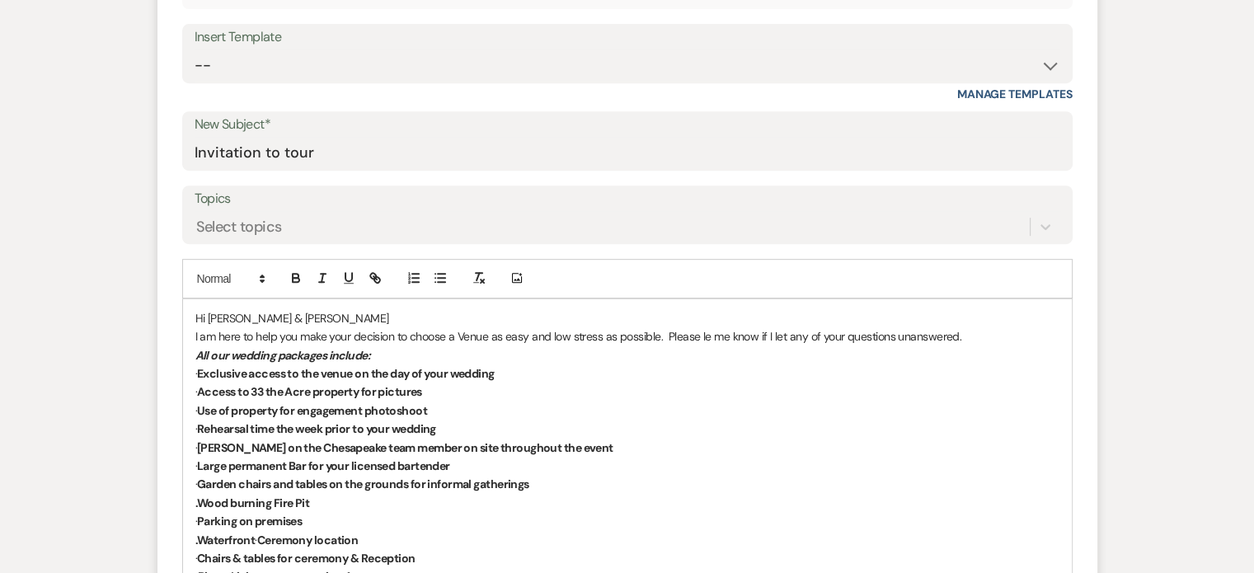
click at [192, 334] on div "Hi [PERSON_NAME] & [PERSON_NAME] I am here to help you make your decision to ch…" at bounding box center [627, 549] width 889 height 500
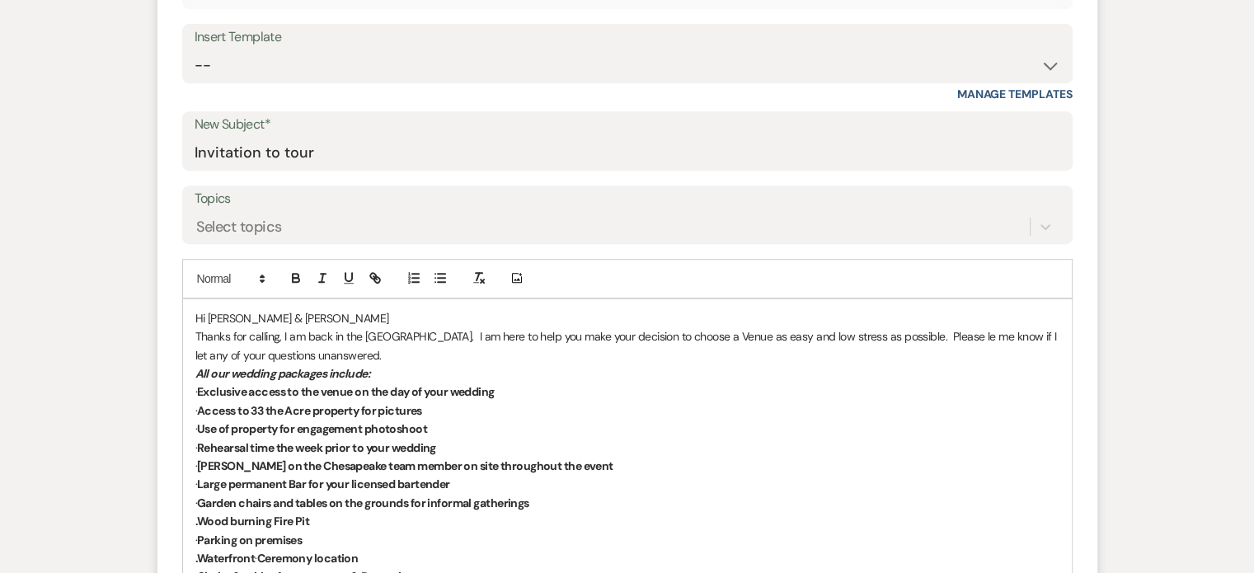
click at [966, 336] on p "Thanks for calling, I am back in the [GEOGRAPHIC_DATA]. I am here to help you m…" at bounding box center [627, 345] width 864 height 37
click at [280, 334] on p "Thanks for calling, I am back in the [GEOGRAPHIC_DATA]. I am here to help you m…" at bounding box center [627, 345] width 864 height 37
click at [482, 334] on p "Thanks for calling. Vacation is over and I am back in the [GEOGRAPHIC_DATA]. I …" at bounding box center [627, 345] width 864 height 37
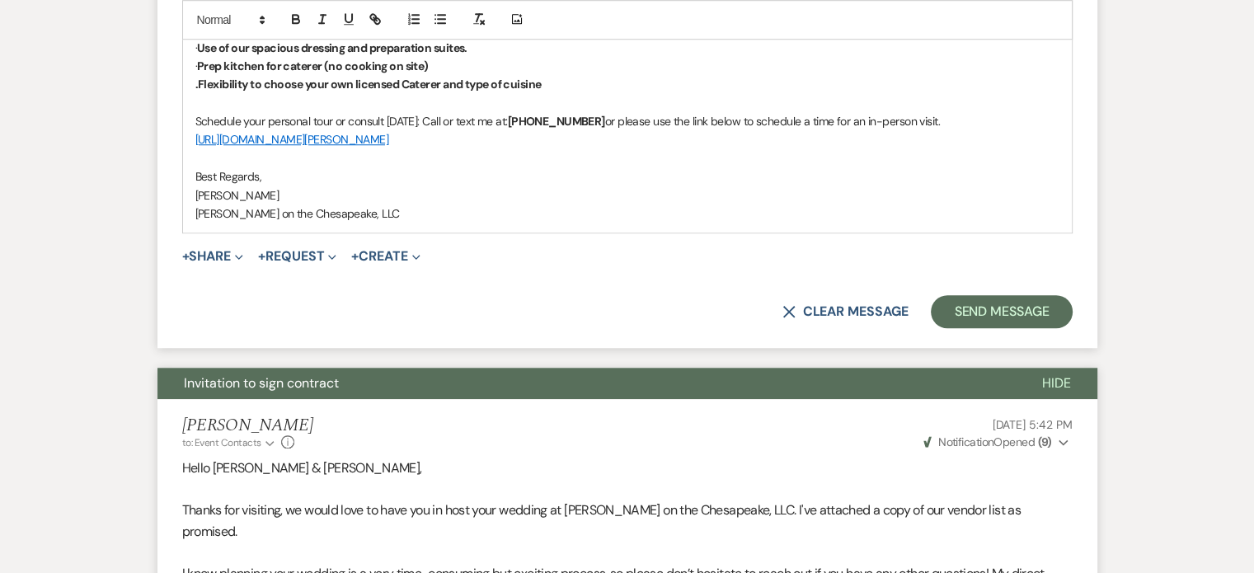
scroll to position [1414, 0]
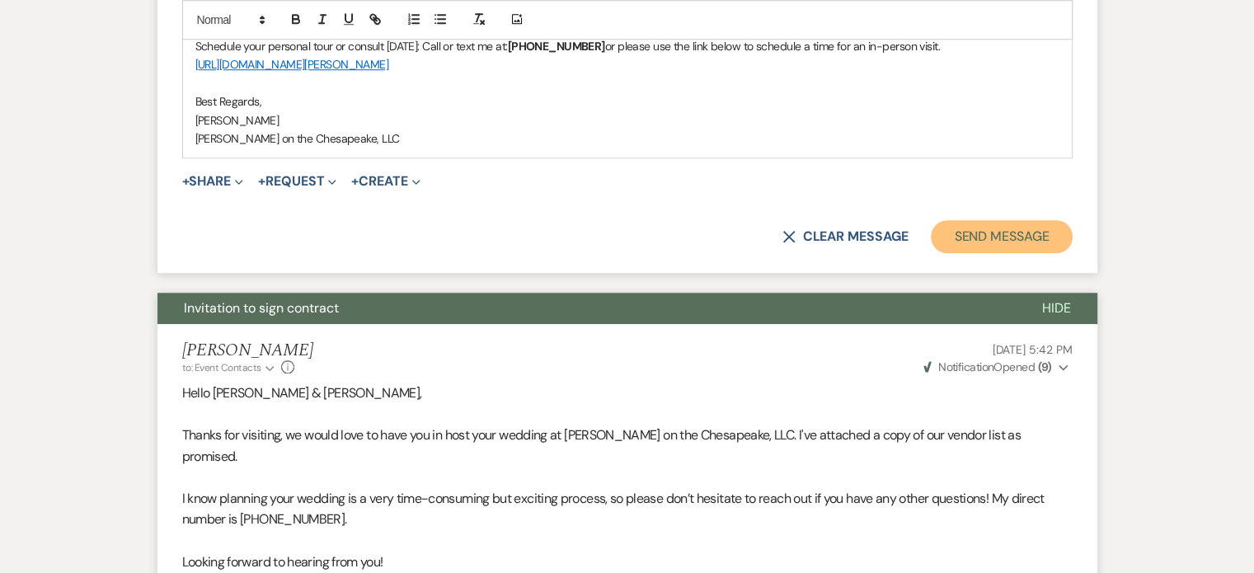
click at [988, 236] on button "Send Message" at bounding box center [1001, 236] width 141 height 33
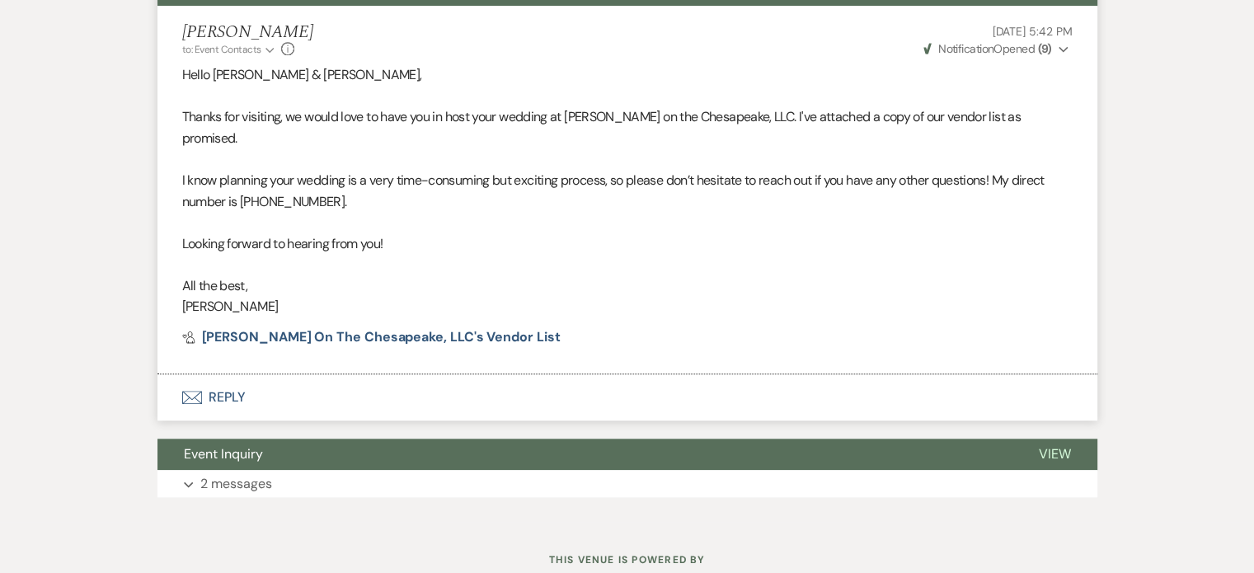
scroll to position [802, 0]
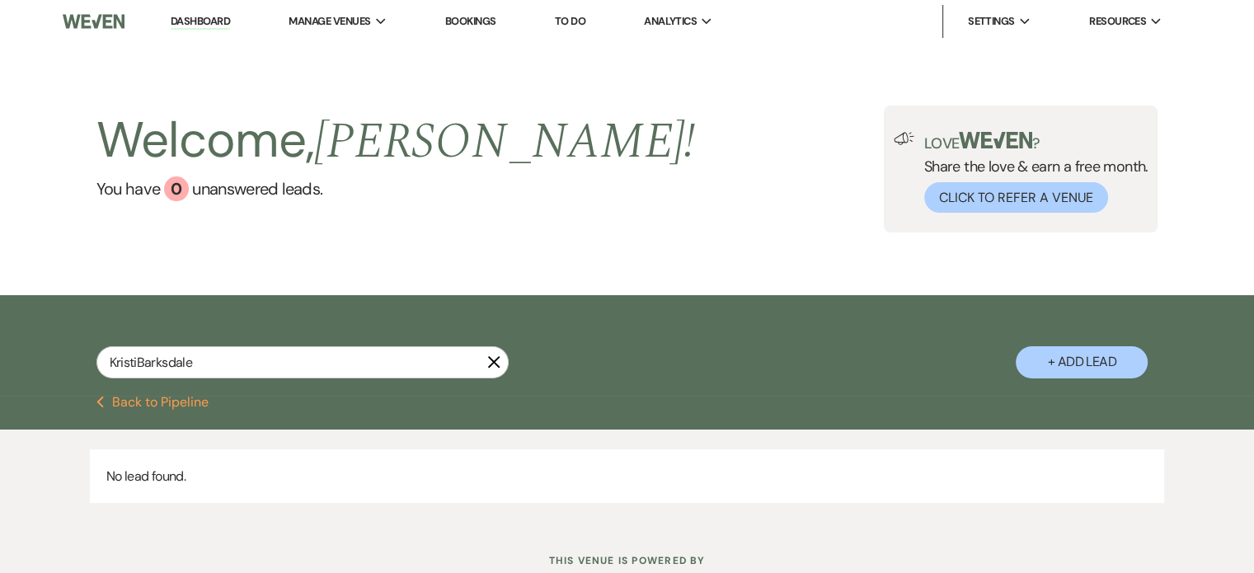
click at [137, 362] on input "KristiBarksdale" at bounding box center [302, 362] width 412 height 32
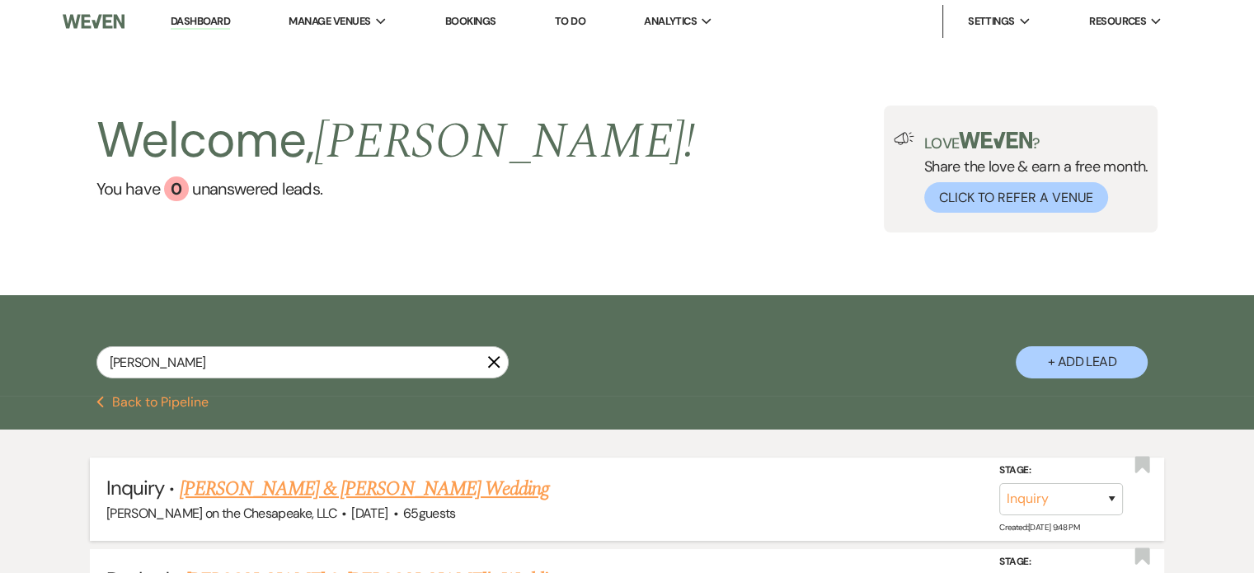
type input "Kristi Barksdale"
click at [452, 487] on link "[PERSON_NAME] & [PERSON_NAME] Wedding" at bounding box center [364, 489] width 369 height 30
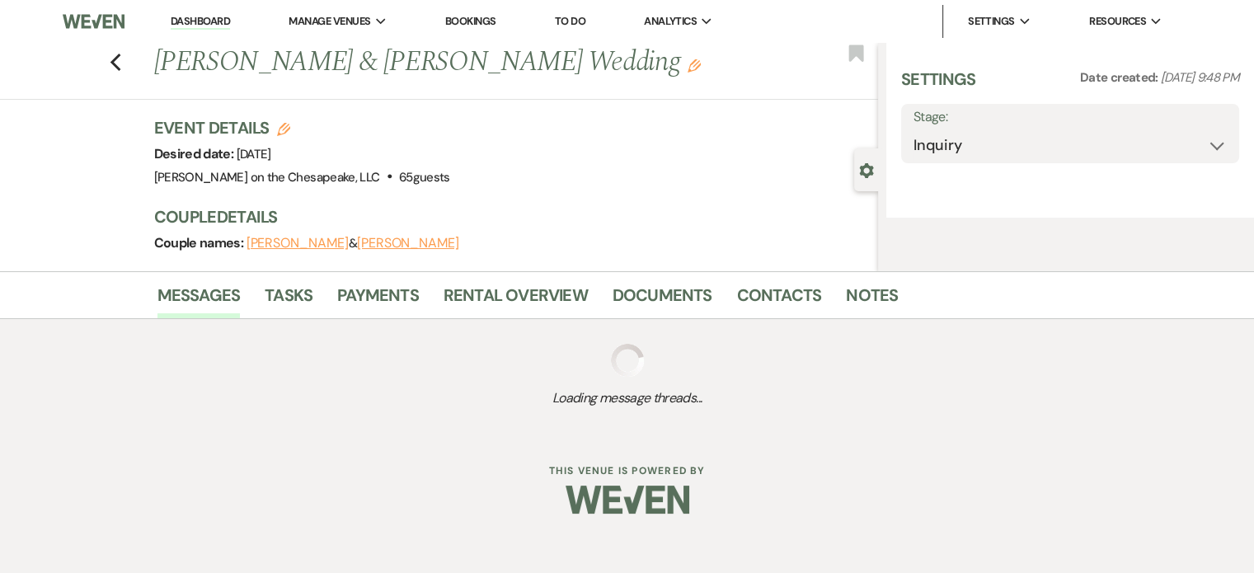
select select "5"
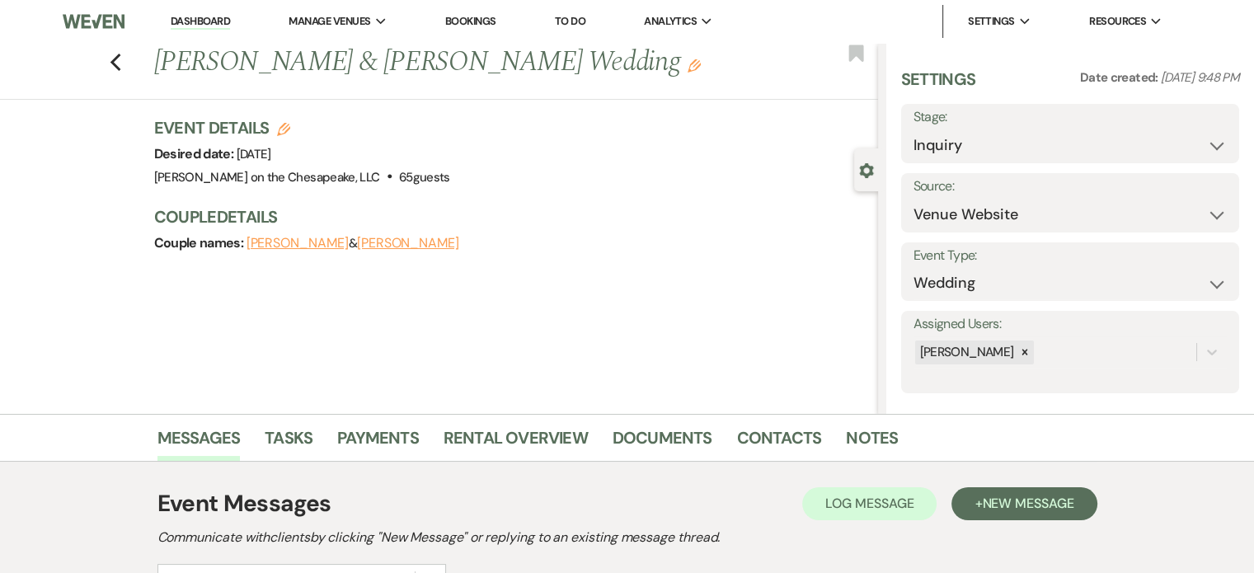
click at [290, 125] on icon "Edit" at bounding box center [283, 129] width 13 height 13
select select "705"
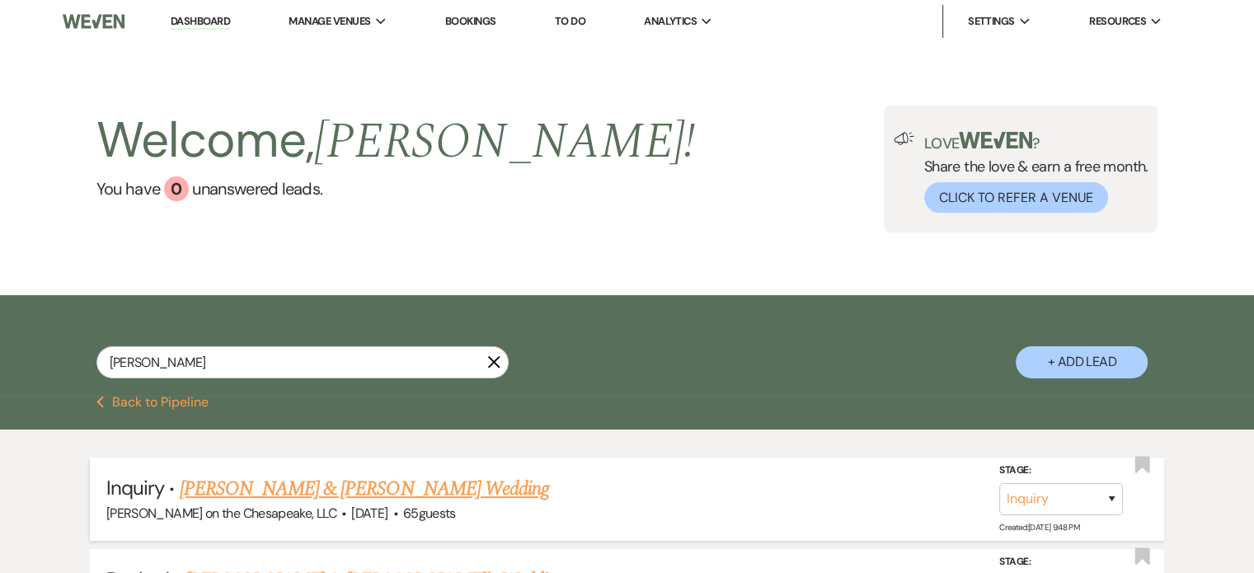
click at [402, 486] on link "[PERSON_NAME] & [PERSON_NAME] Wedding" at bounding box center [364, 489] width 369 height 30
select select "5"
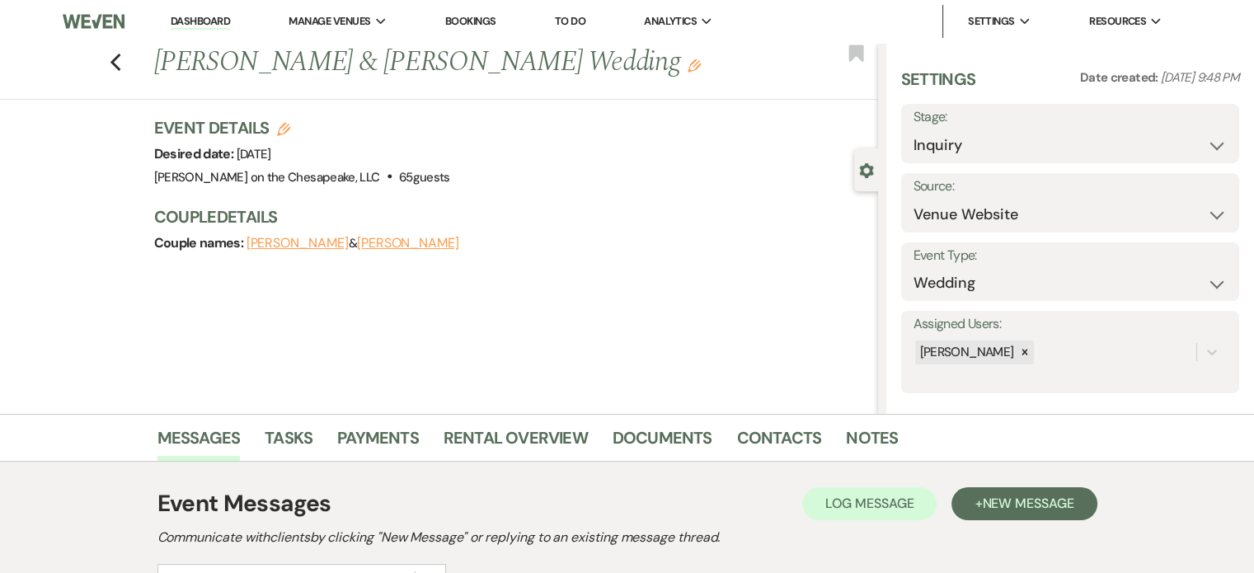
click at [316, 247] on button "Marcella Russell" at bounding box center [298, 243] width 102 height 13
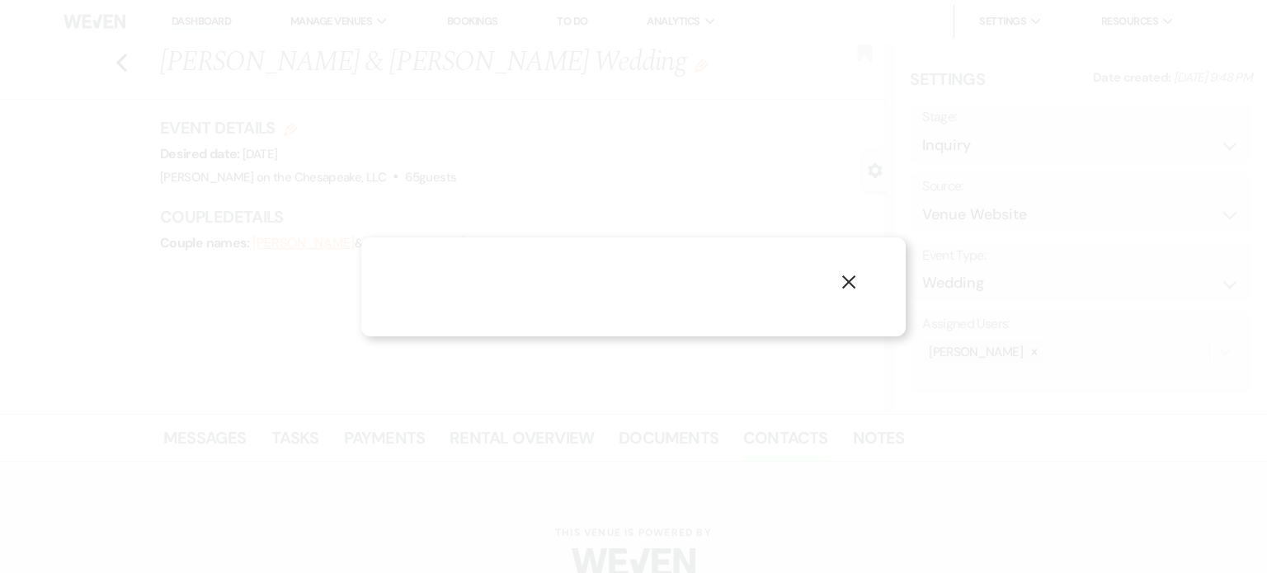
select select "1"
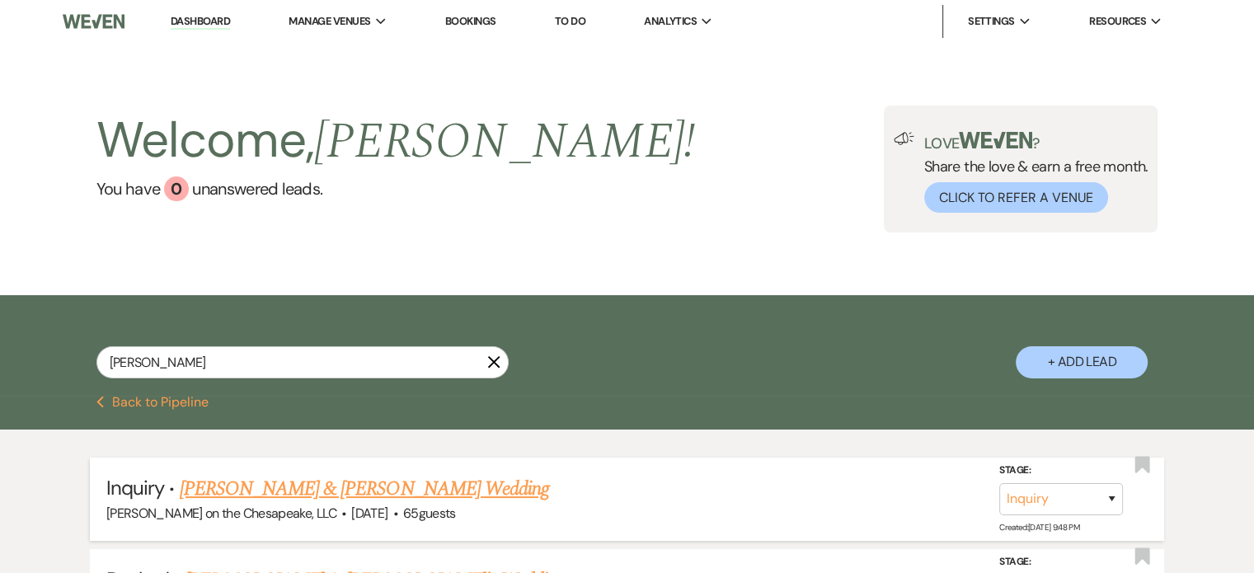
click at [496, 487] on link "[PERSON_NAME] & [PERSON_NAME] Wedding" at bounding box center [364, 489] width 369 height 30
select select "5"
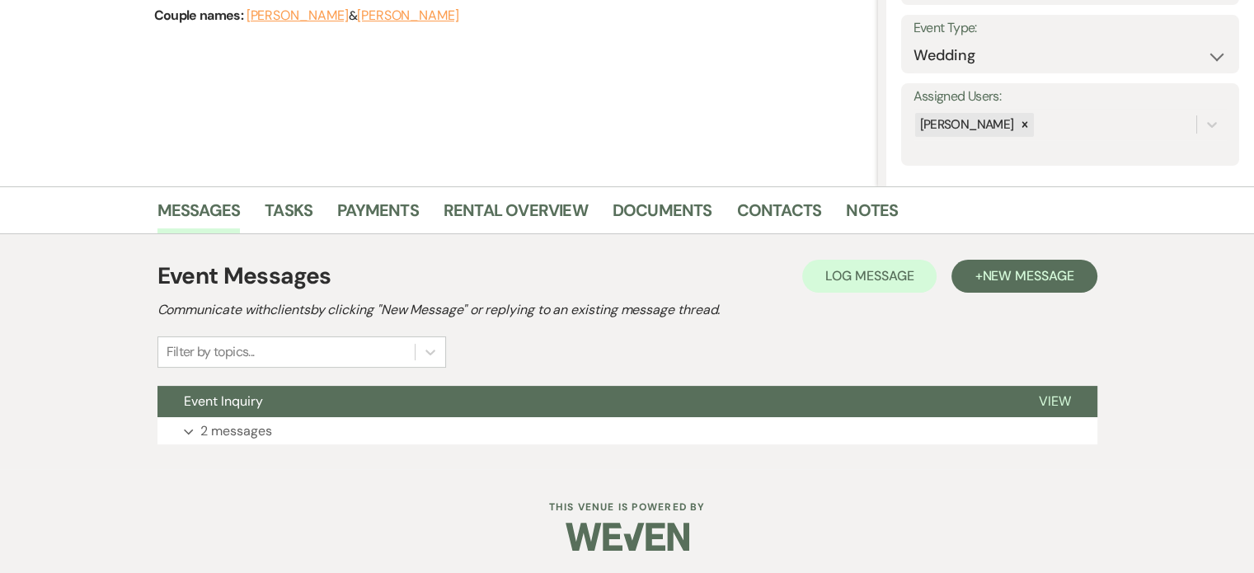
scroll to position [229, 0]
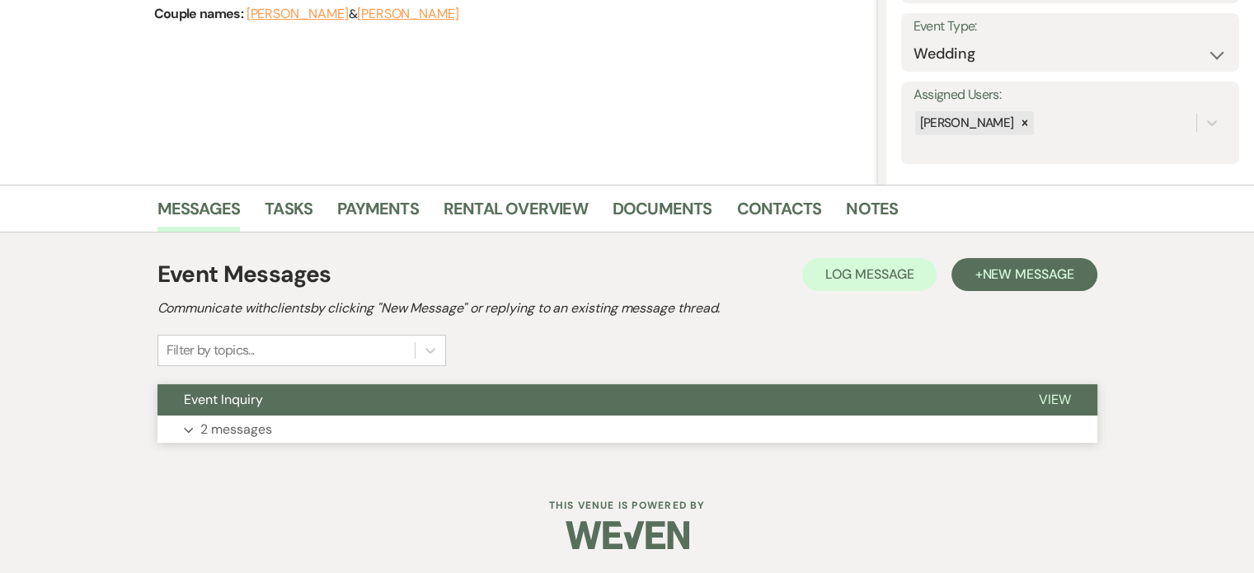
click at [1060, 403] on span "View" at bounding box center [1055, 399] width 32 height 17
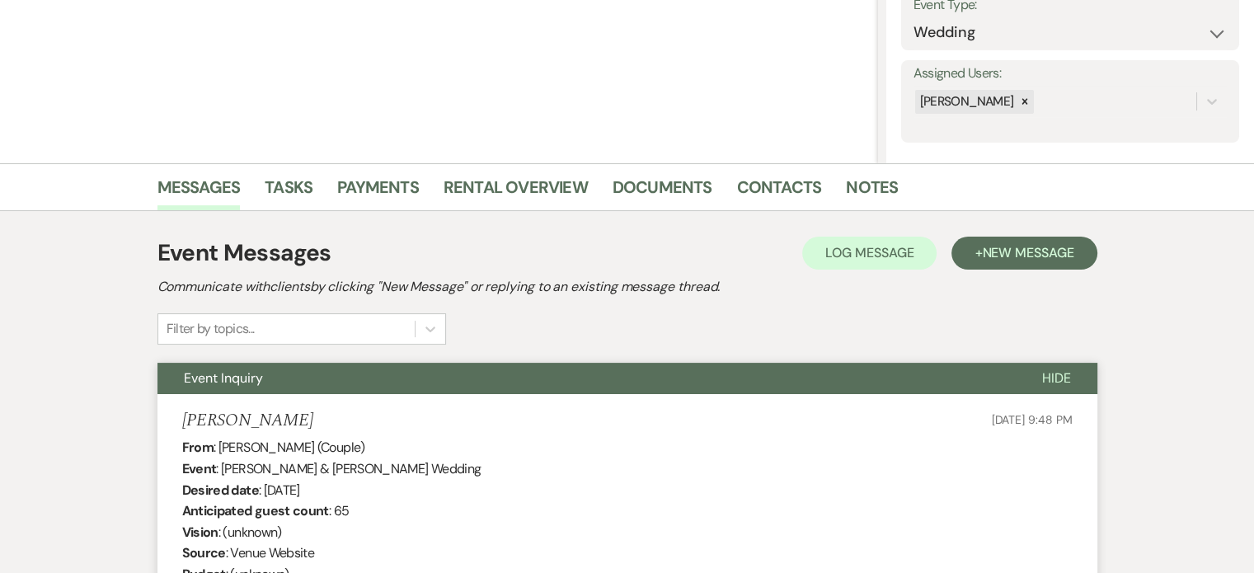
scroll to position [115, 0]
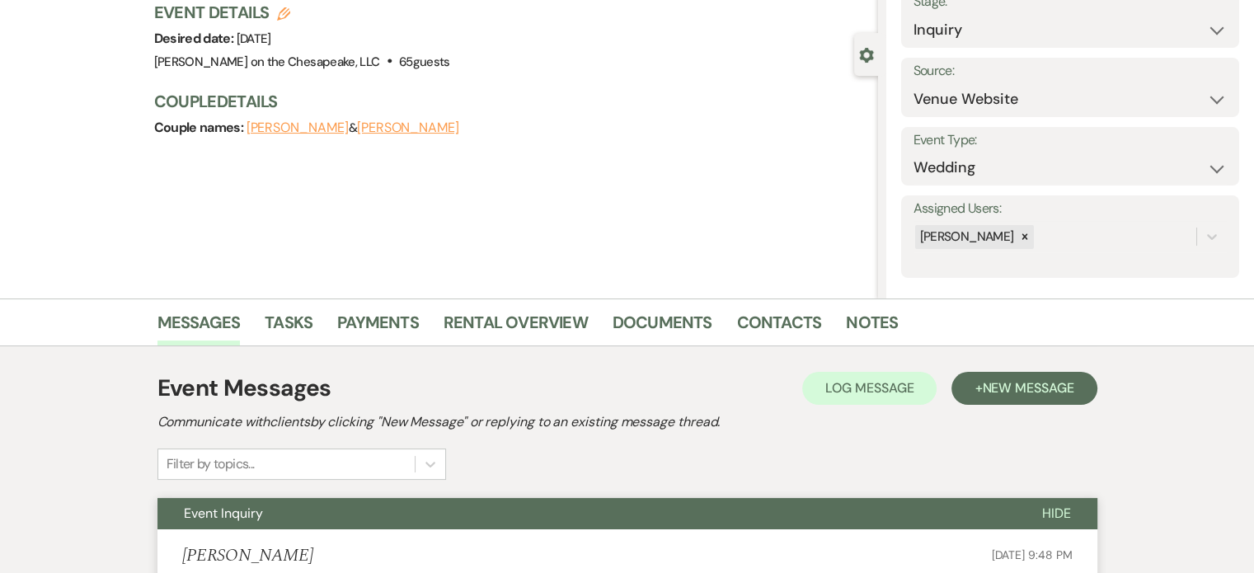
click at [409, 126] on button "Kristin Greenwell" at bounding box center [408, 127] width 102 height 13
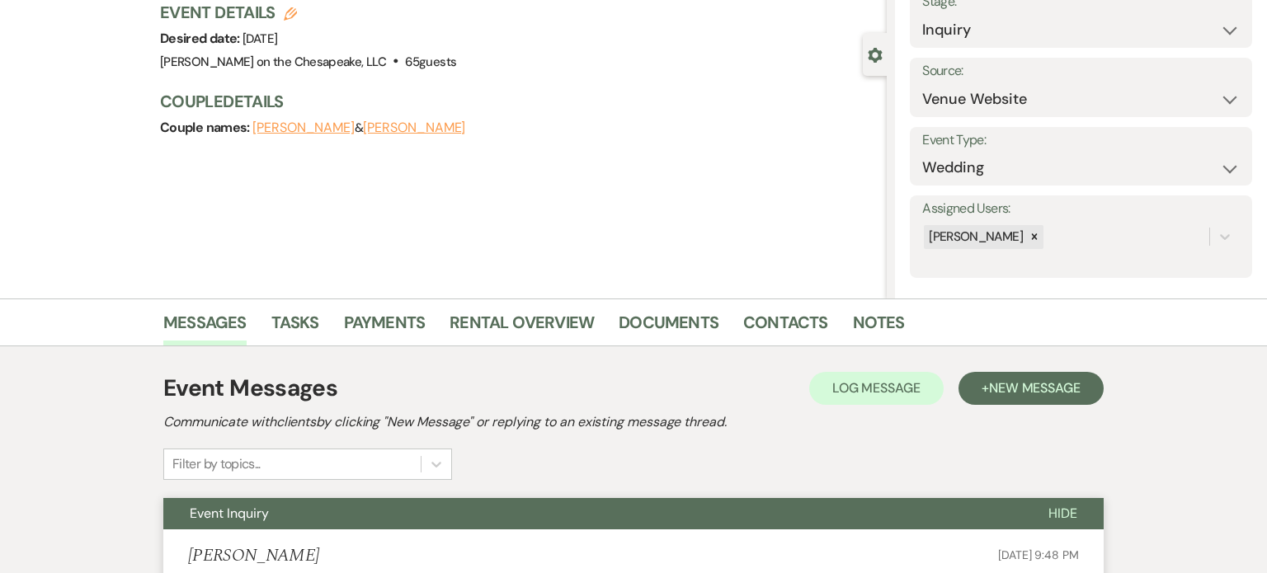
select select "1"
select select "email"
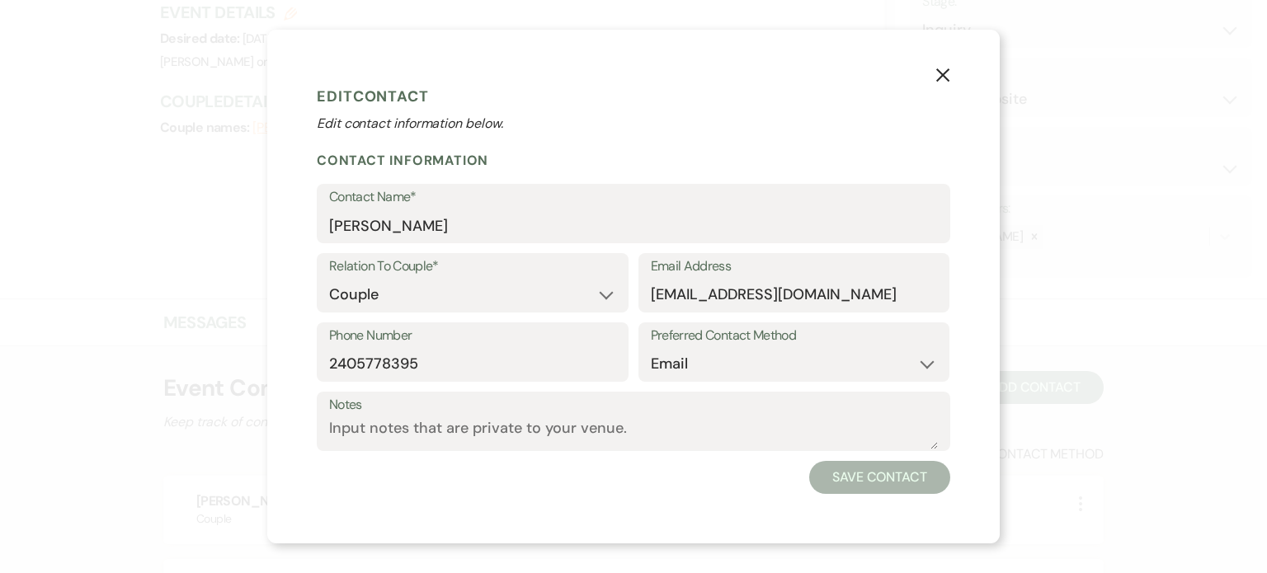
click at [942, 69] on icon "X" at bounding box center [942, 75] width 15 height 15
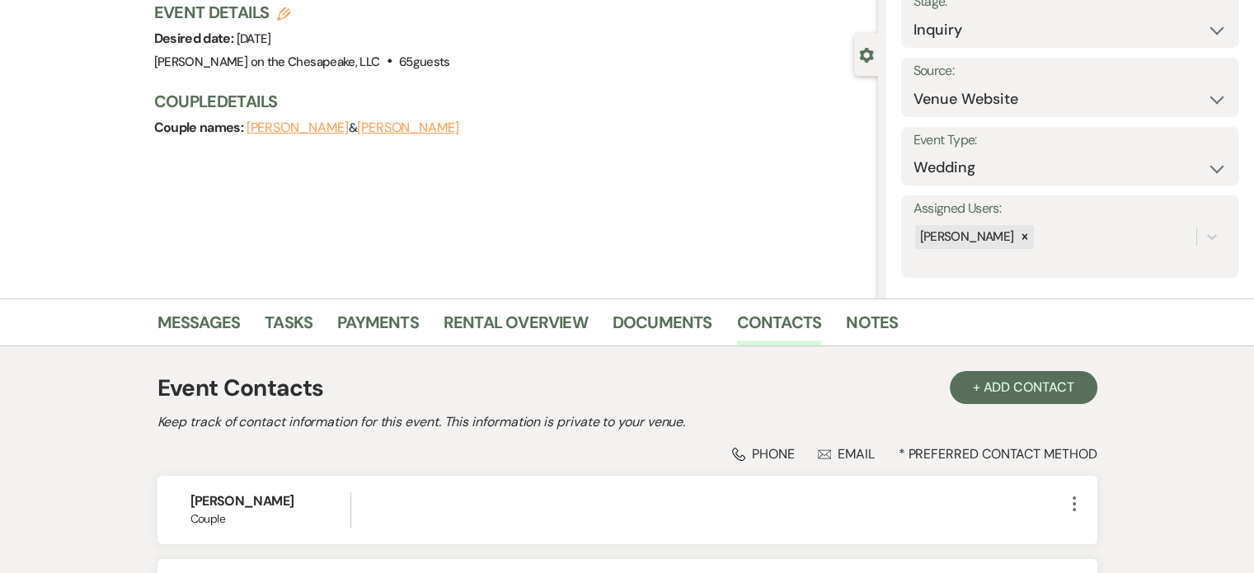
click at [313, 127] on button "Marcella Russell" at bounding box center [298, 127] width 102 height 13
select select "1"
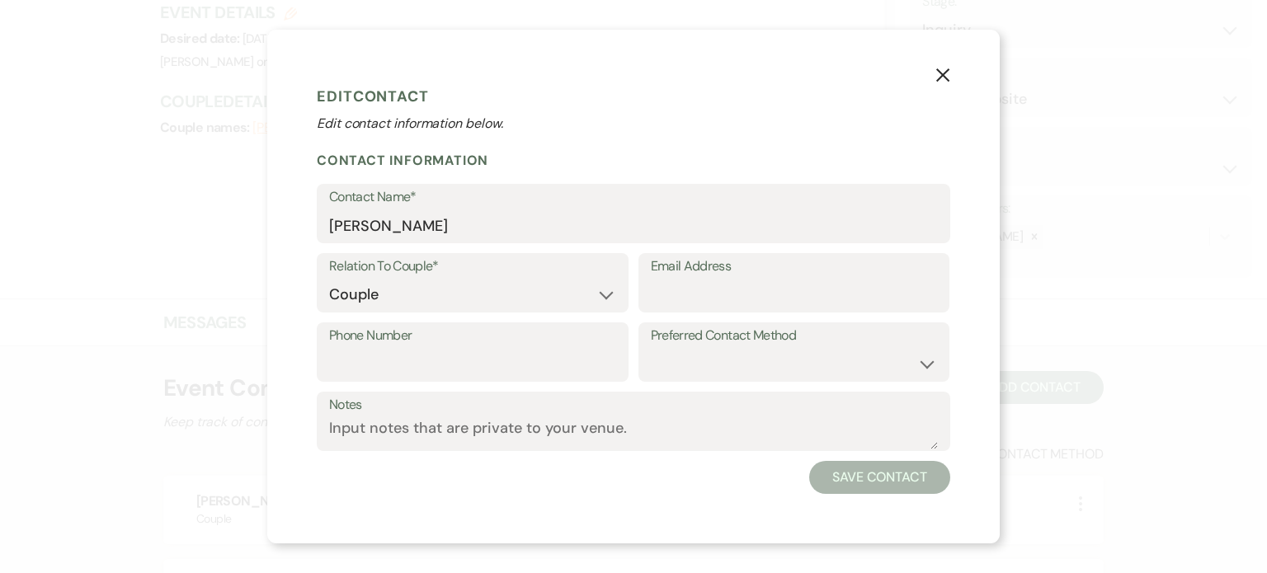
click at [950, 73] on button "X" at bounding box center [942, 73] width 25 height 29
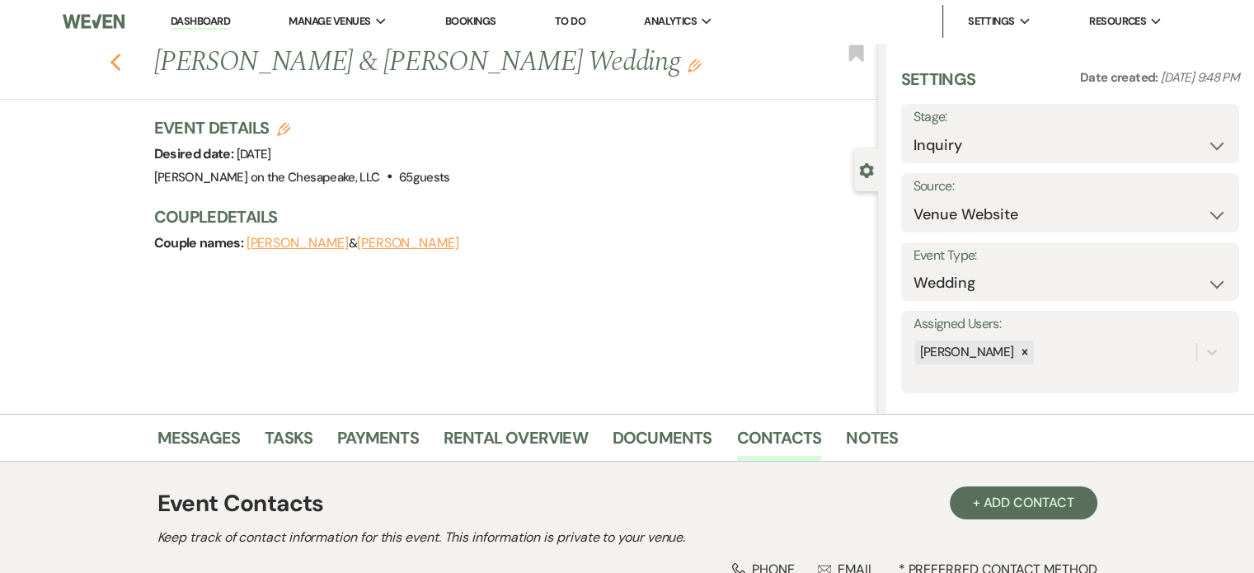
click at [120, 58] on use "button" at bounding box center [115, 63] width 11 height 18
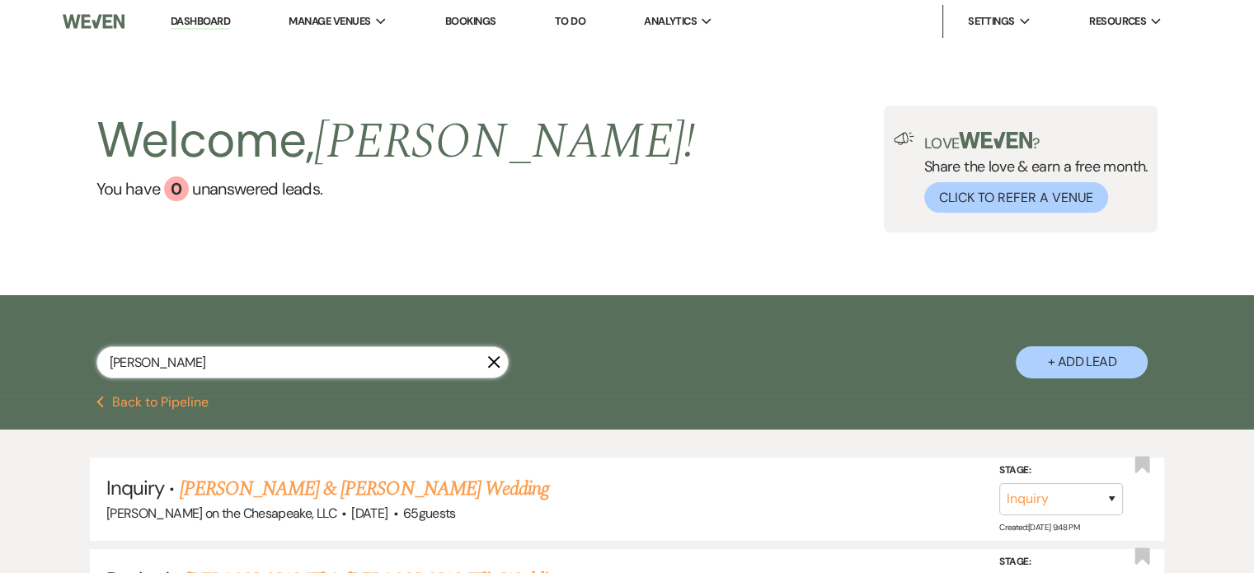
drag, startPoint x: 204, startPoint y: 362, endPoint x: 104, endPoint y: 362, distance: 99.8
click at [104, 362] on input "Kristi Barksdale" at bounding box center [302, 362] width 412 height 32
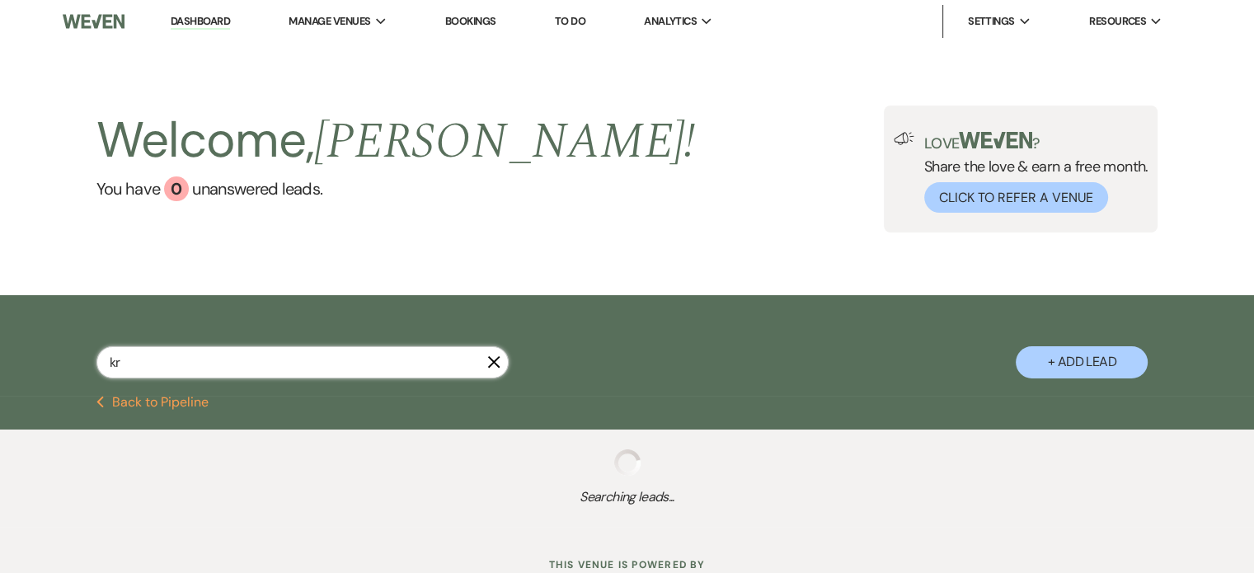
type input "kri"
select select "8"
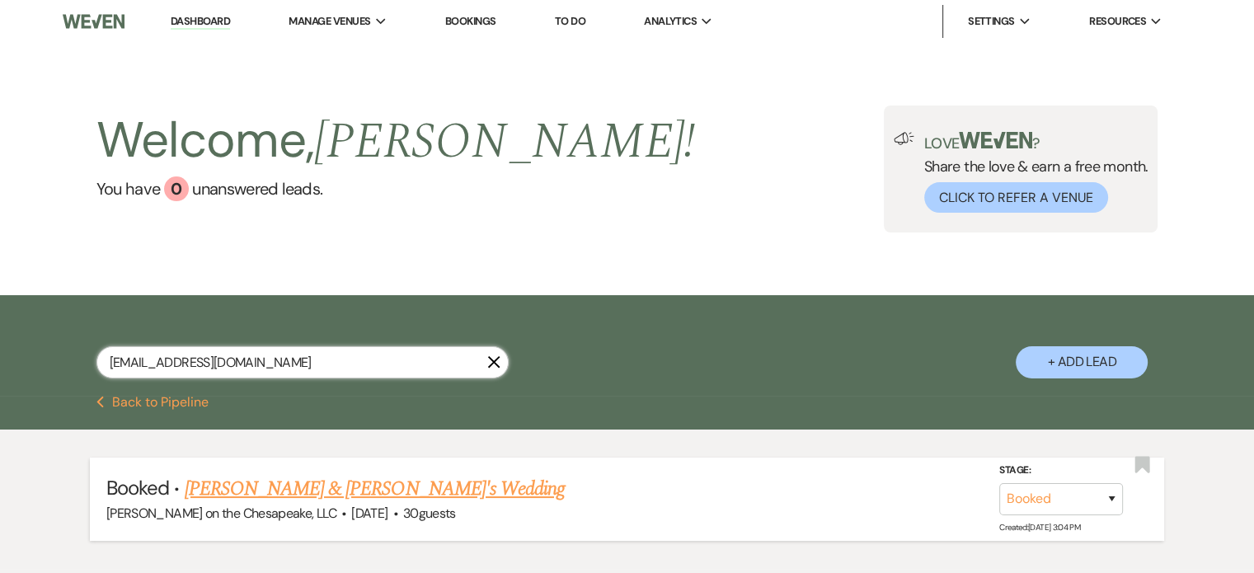
type input "kristisipila@gmail.com"
click at [314, 483] on link "Kristi & Pat's Wedding" at bounding box center [375, 489] width 381 height 30
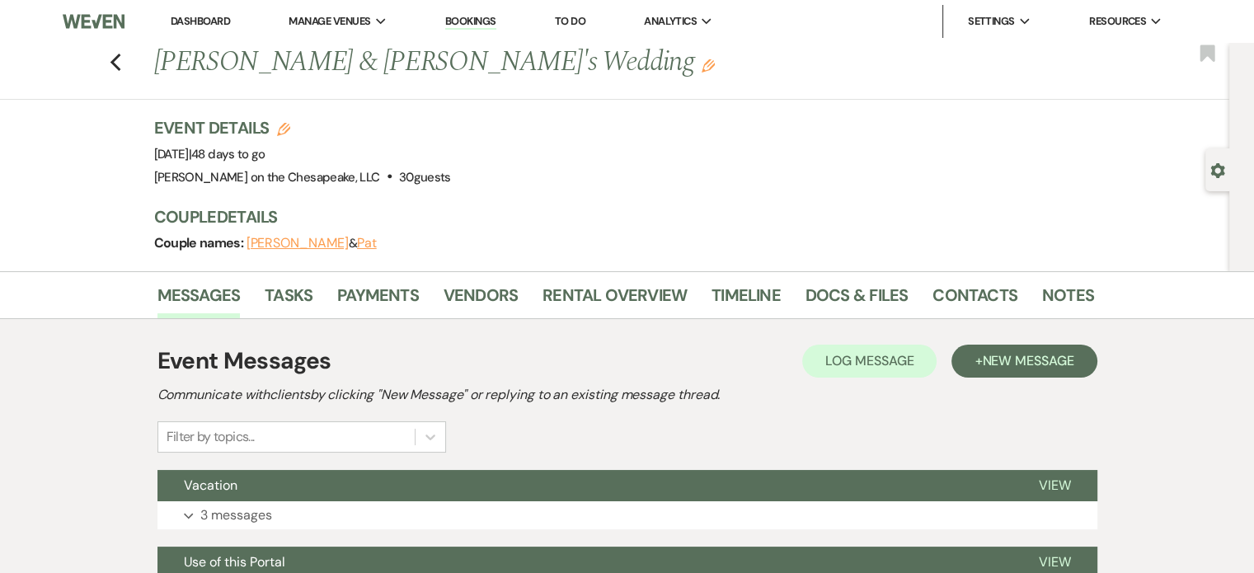
click at [274, 247] on button "Kristi" at bounding box center [298, 243] width 102 height 13
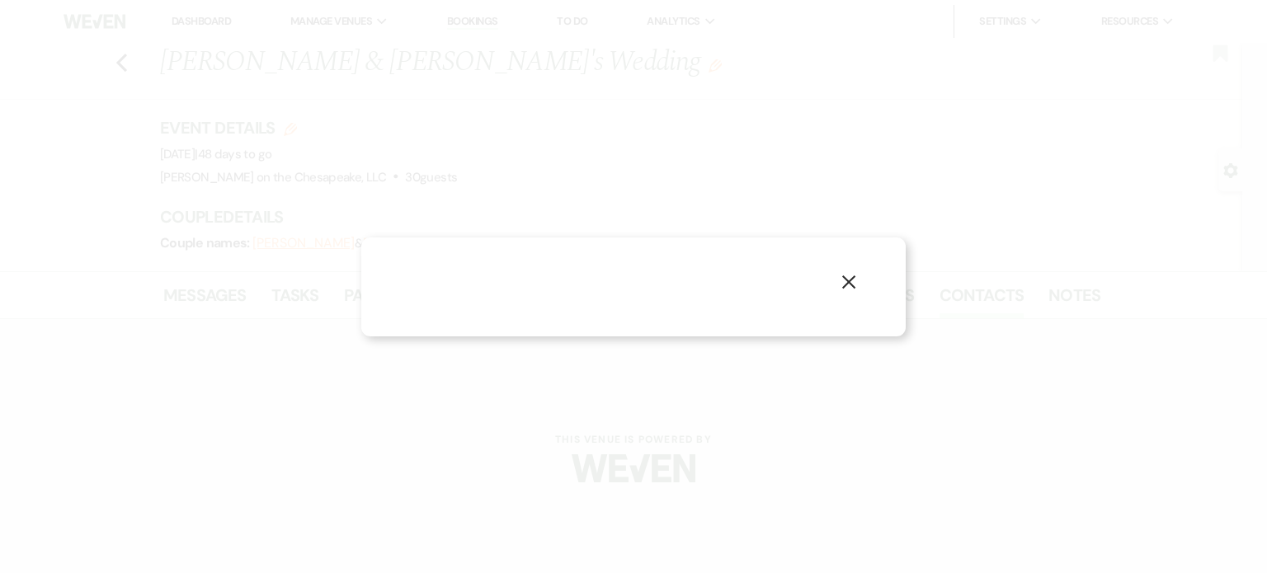
select select "1"
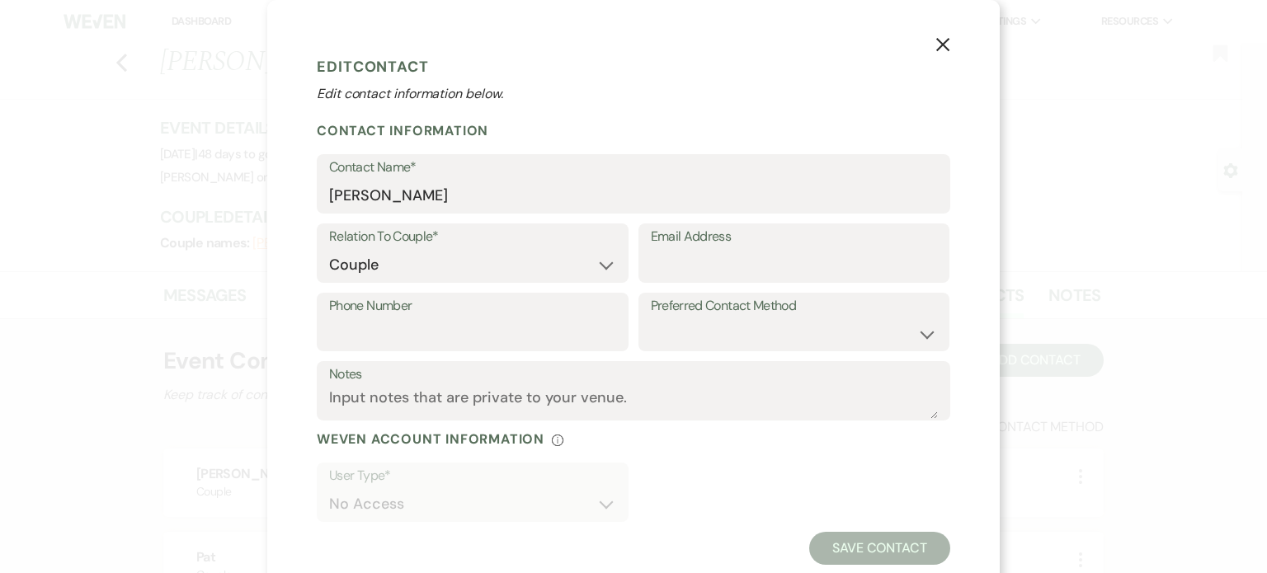
click at [938, 44] on use "button" at bounding box center [942, 44] width 13 height 13
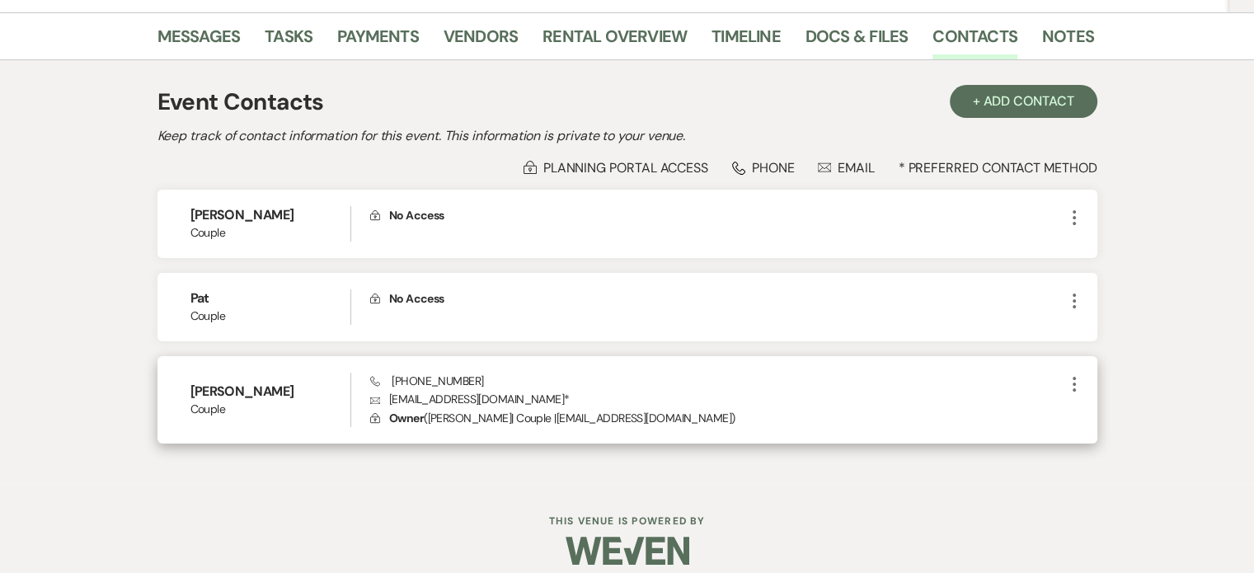
scroll to position [274, 0]
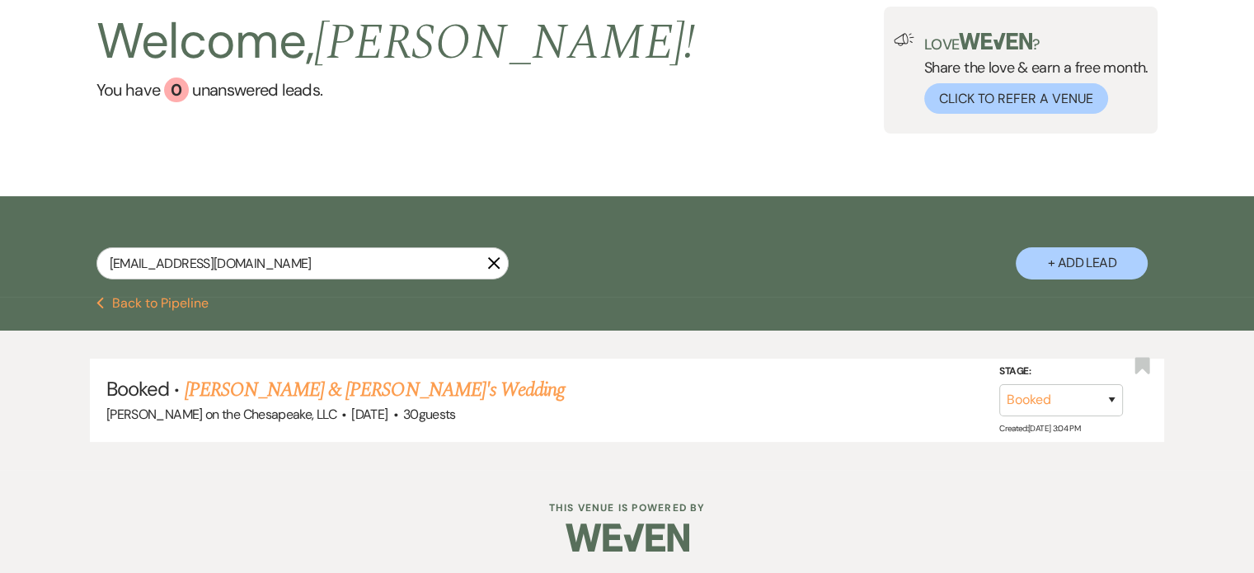
scroll to position [101, 0]
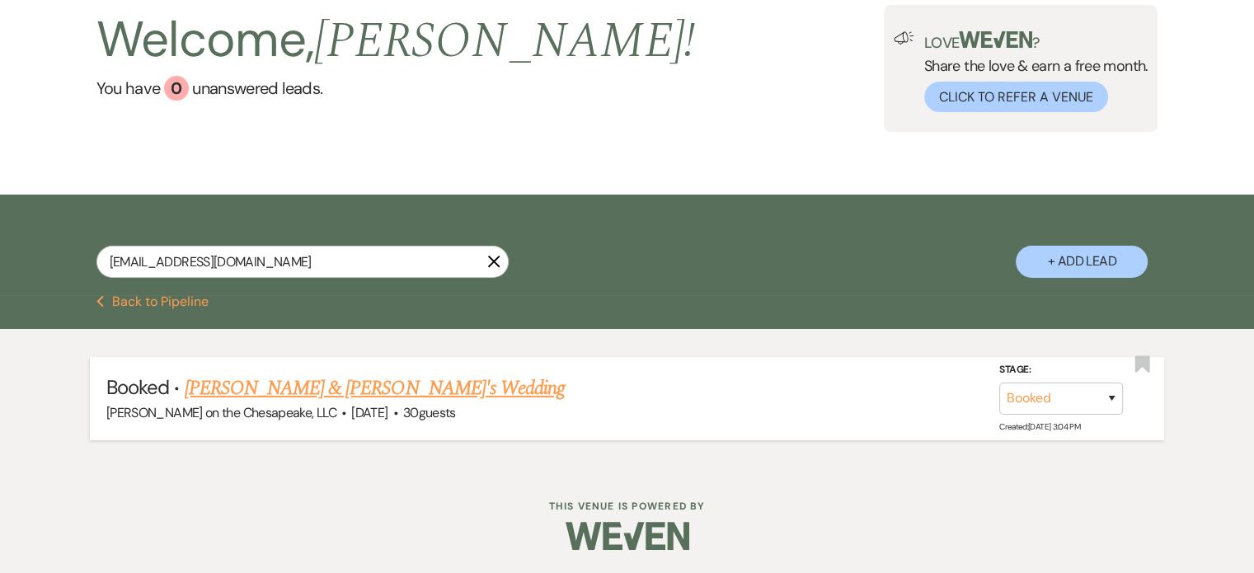
click at [333, 390] on link "Kristi & Pat's Wedding" at bounding box center [375, 389] width 381 height 30
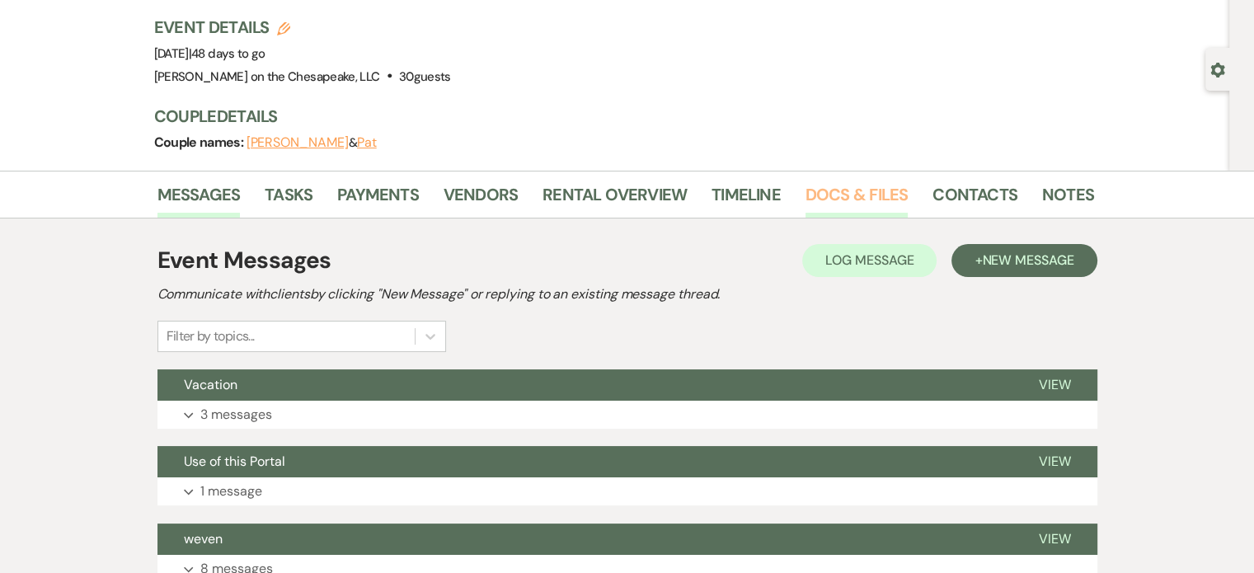
click at [853, 198] on link "Docs & Files" at bounding box center [857, 199] width 102 height 36
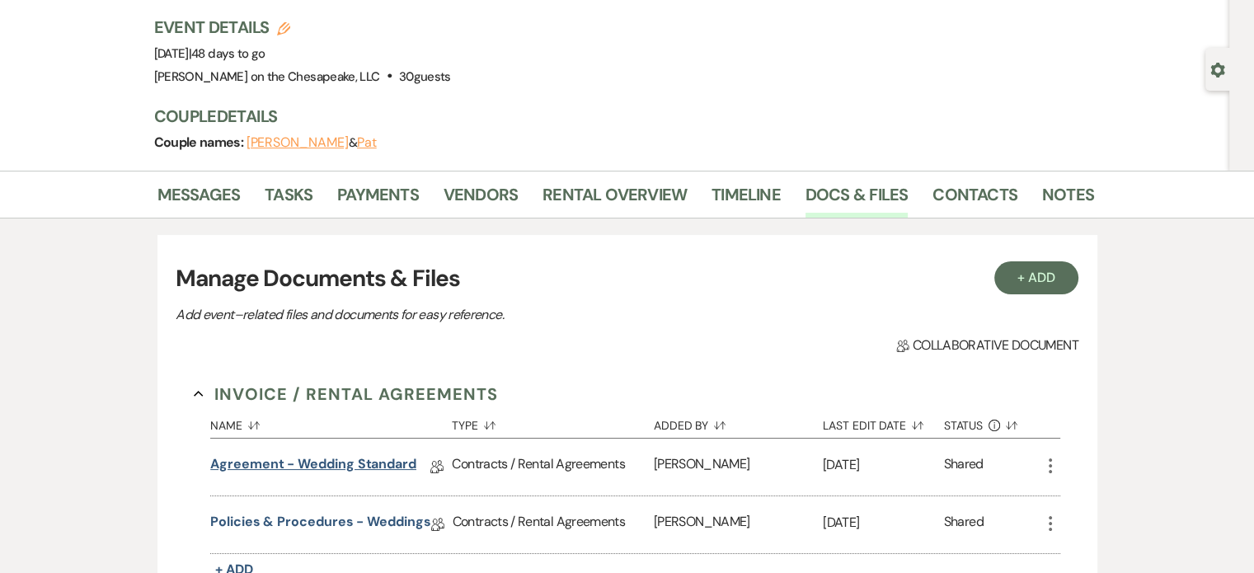
click at [356, 464] on link "Agreement - Wedding Standard" at bounding box center [313, 467] width 206 height 26
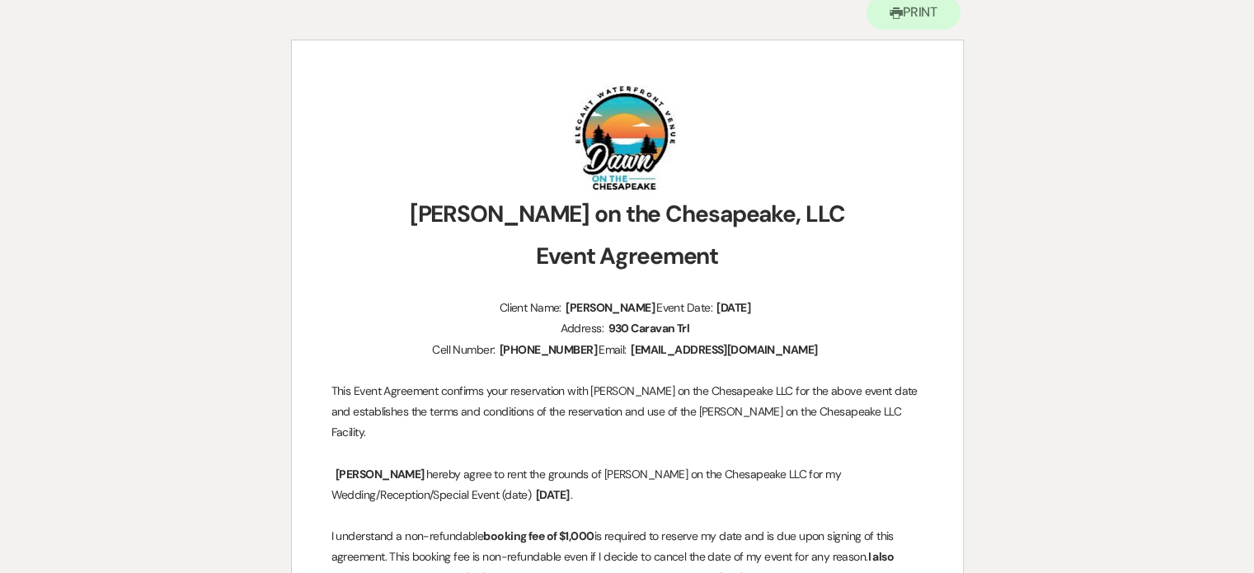
scroll to position [82, 0]
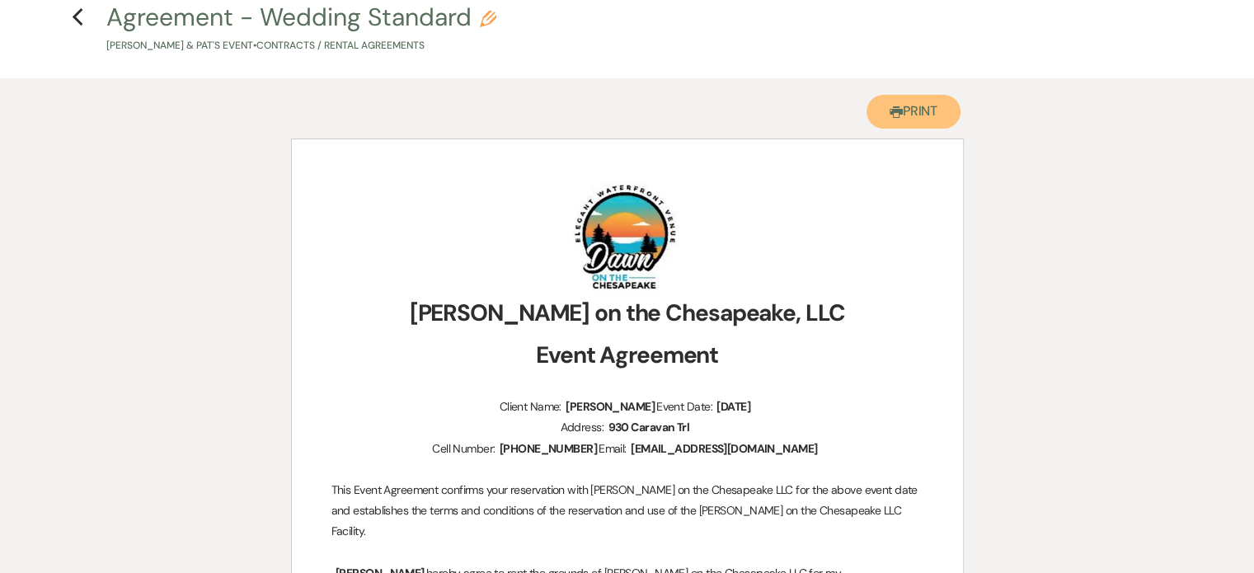
click at [925, 107] on button "Printer Print" at bounding box center [914, 112] width 95 height 34
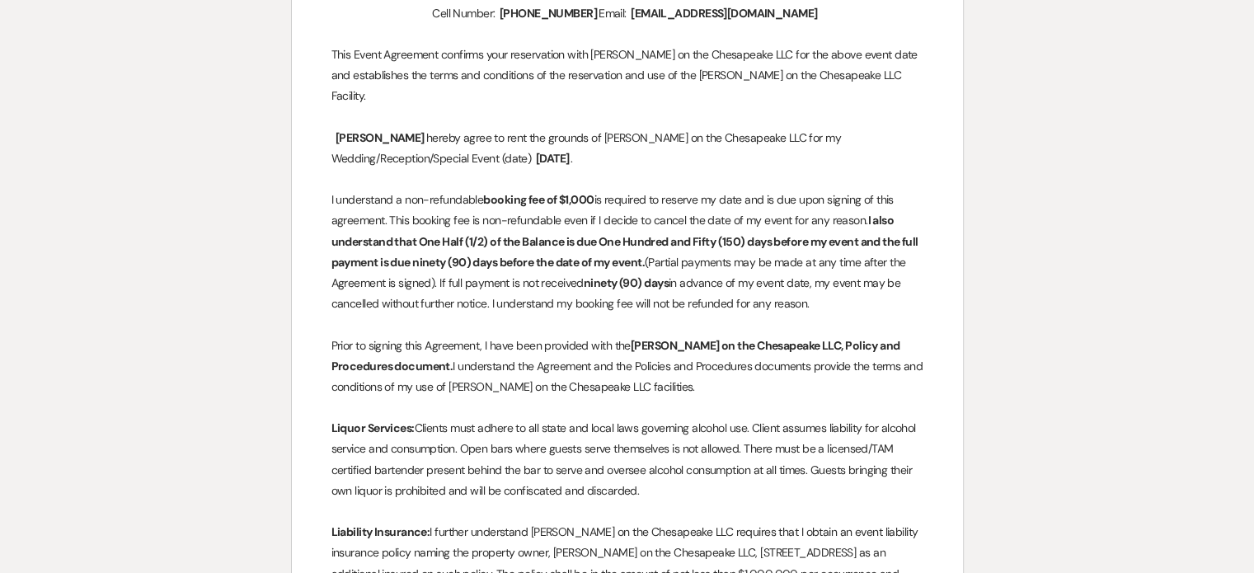
scroll to position [0, 0]
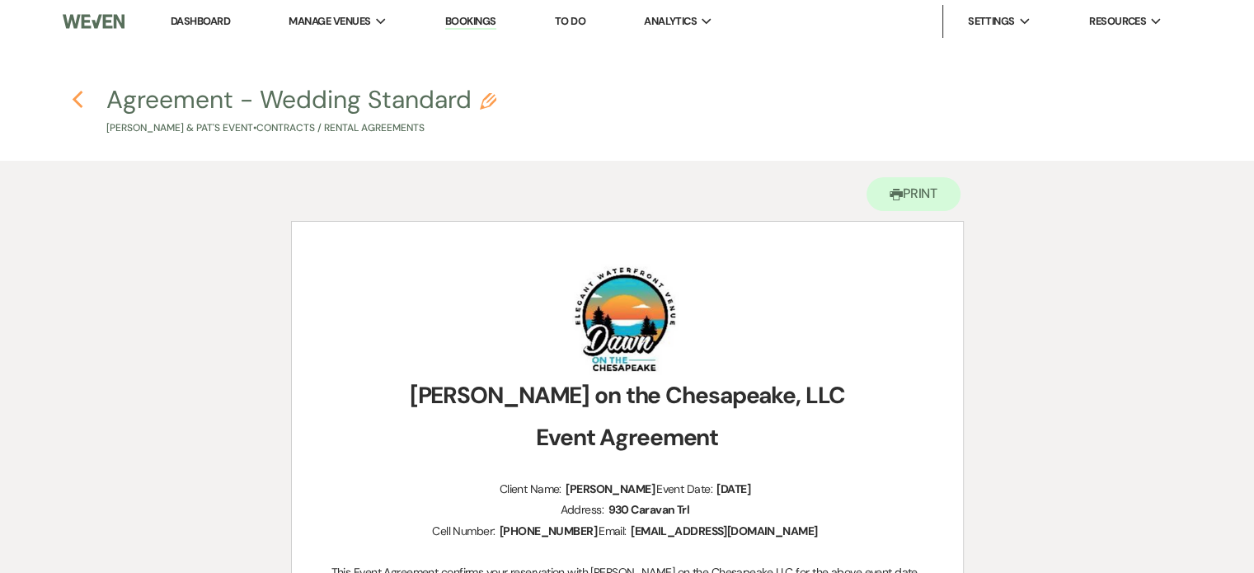
click at [77, 101] on use "button" at bounding box center [77, 100] width 11 height 18
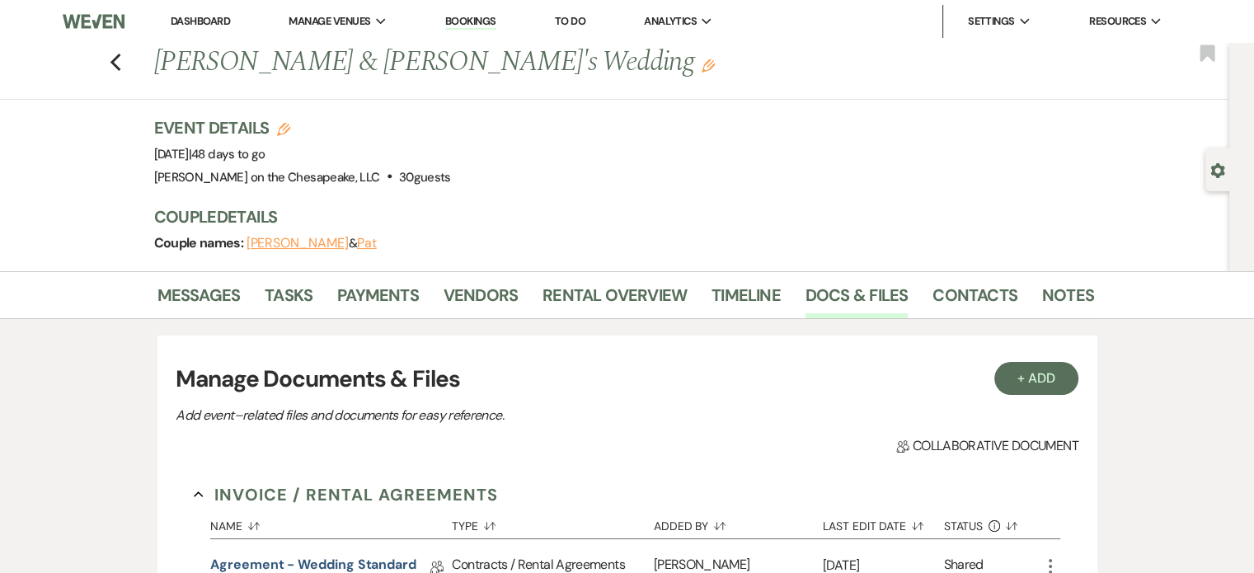
scroll to position [101, 0]
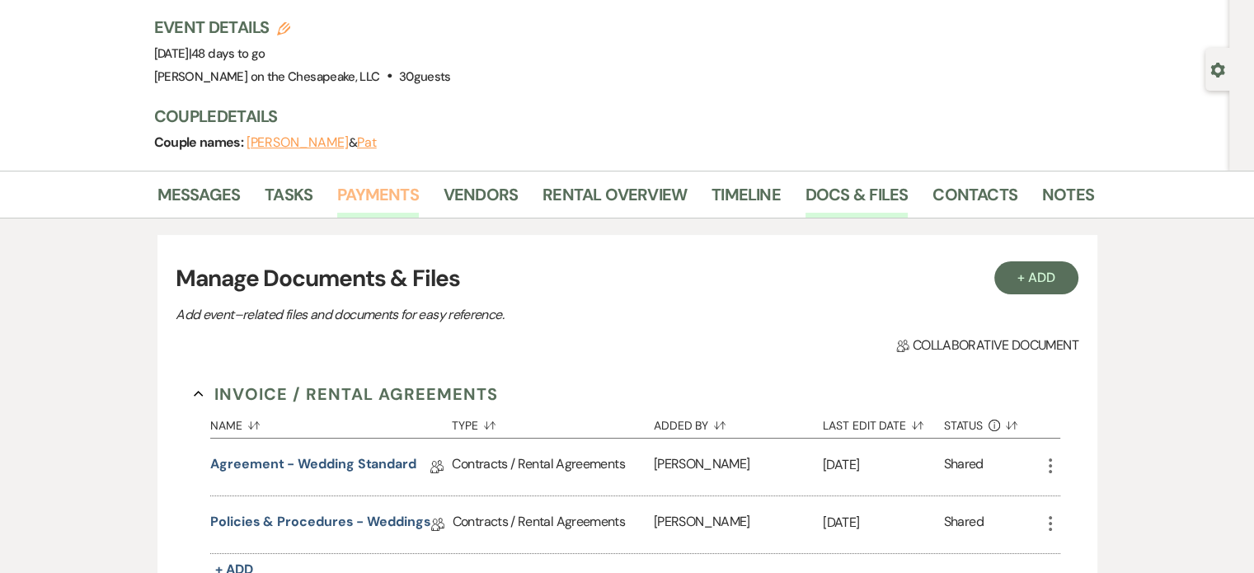
click at [363, 197] on link "Payments" at bounding box center [378, 199] width 82 height 36
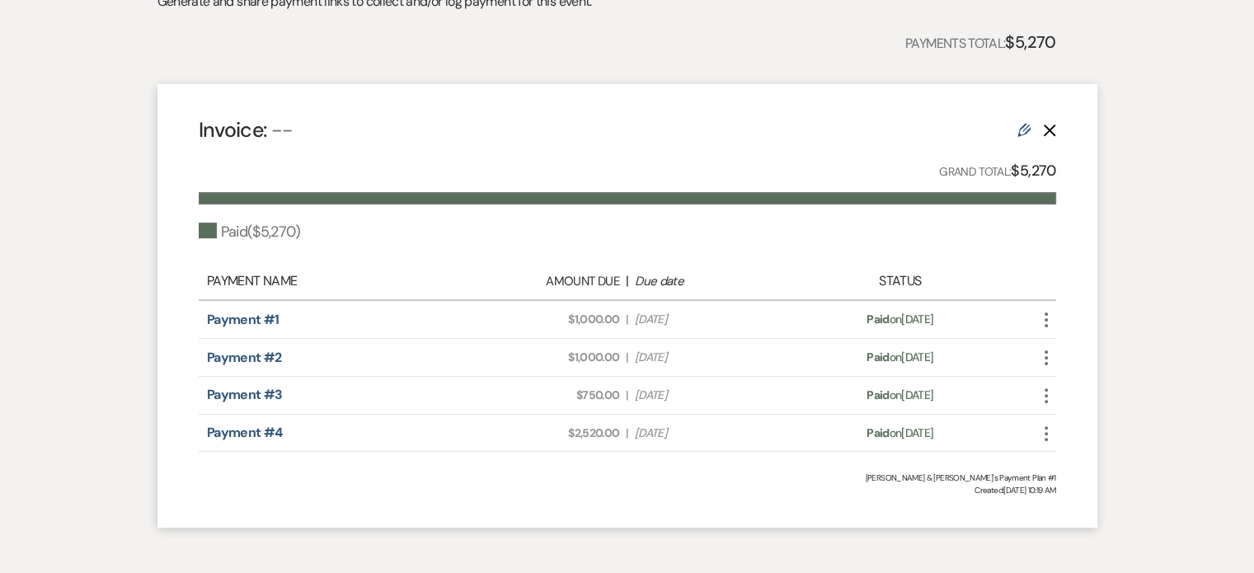
scroll to position [308, 0]
